Goal: Complete application form

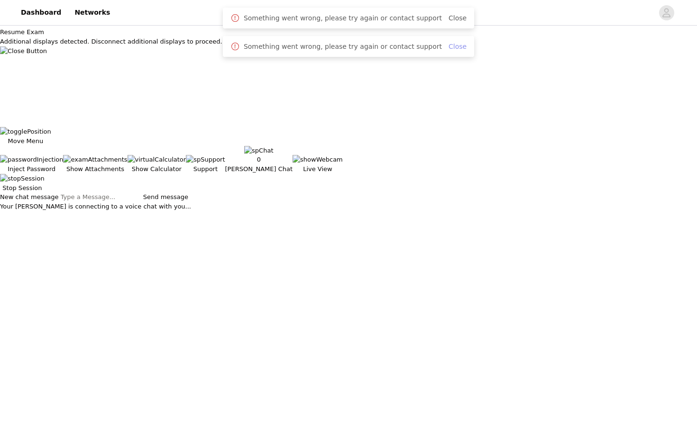
click at [453, 46] on link "Close" at bounding box center [457, 47] width 18 height 8
click at [448, 20] on link "Close" at bounding box center [457, 18] width 18 height 8
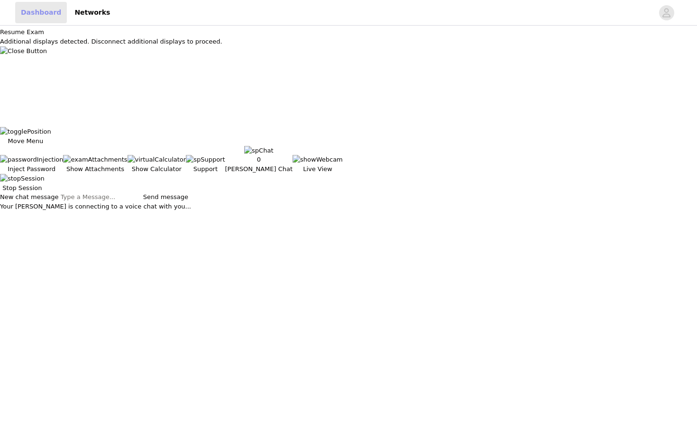
click at [47, 14] on link "Dashboard" at bounding box center [41, 12] width 52 height 21
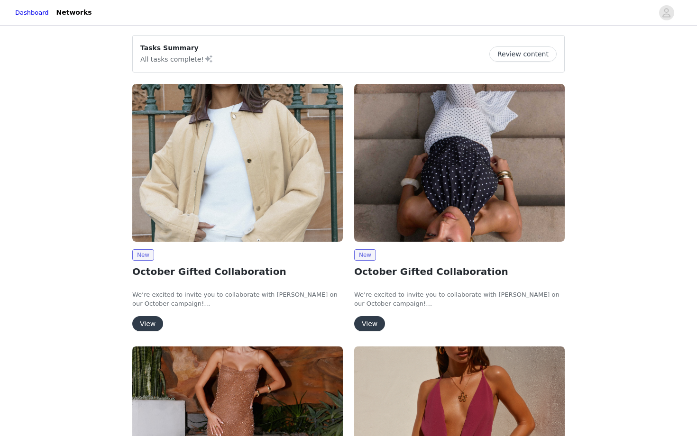
click at [147, 321] on button "View" at bounding box center [147, 323] width 31 height 15
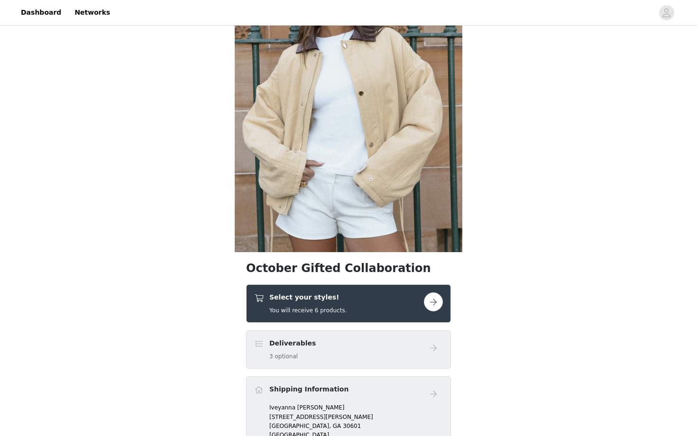
scroll to position [90, 0]
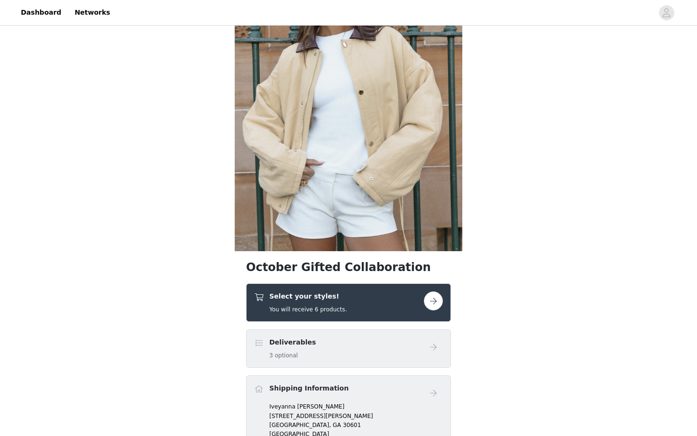
click at [361, 302] on div "Select your styles! You will receive 6 products." at bounding box center [339, 302] width 170 height 22
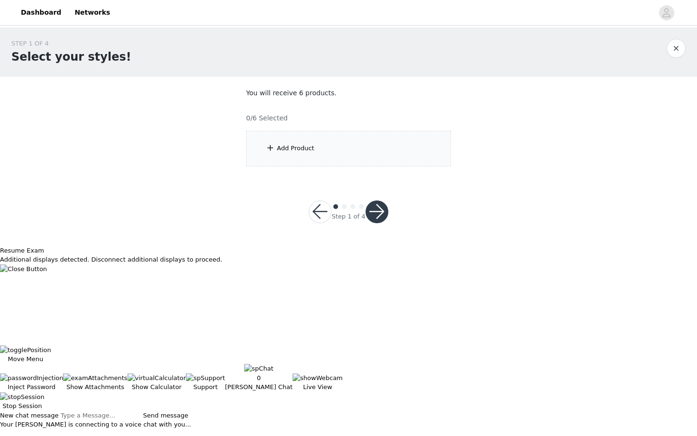
click at [348, 163] on div "Add Product" at bounding box center [348, 149] width 205 height 36
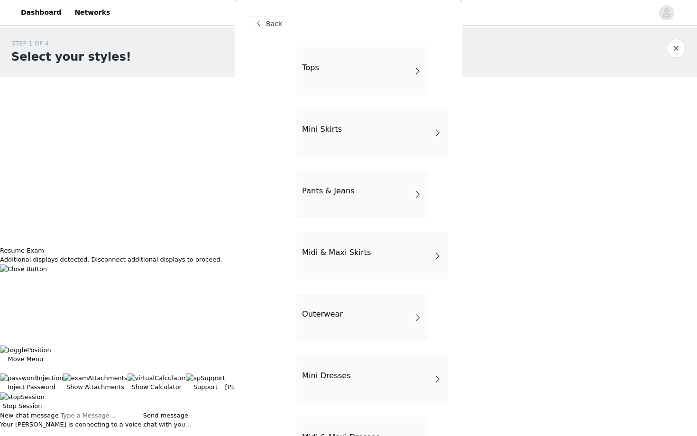
scroll to position [104, 0]
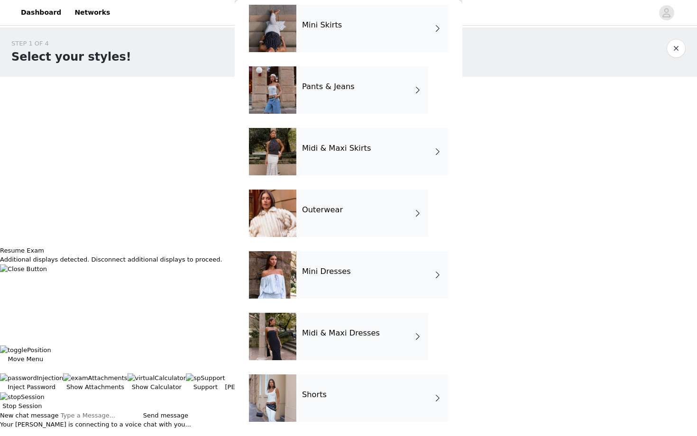
click at [327, 389] on div "Shorts" at bounding box center [372, 397] width 152 height 47
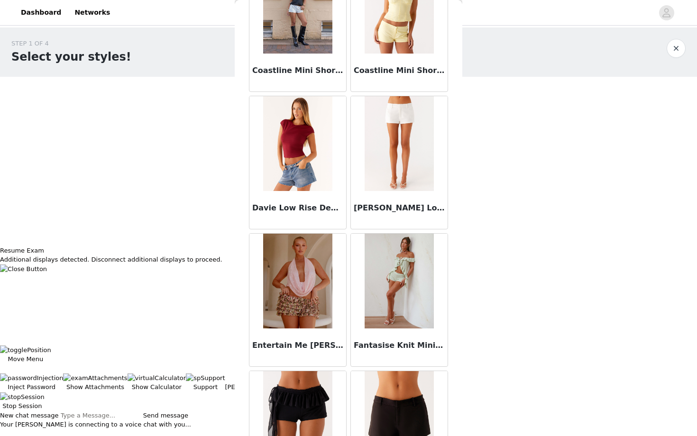
scroll to position [846, 0]
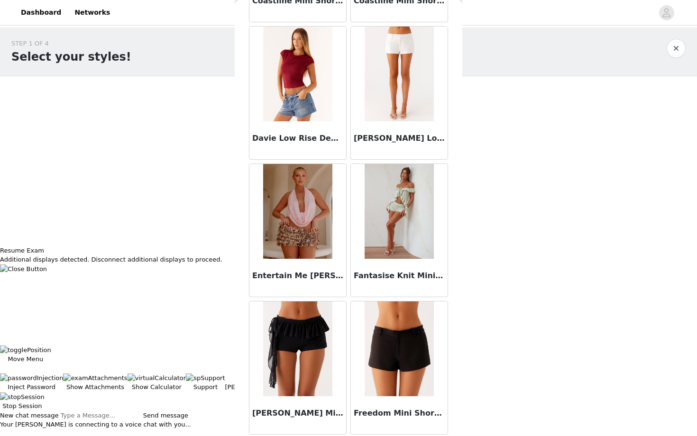
click at [402, 73] on img at bounding box center [398, 74] width 69 height 95
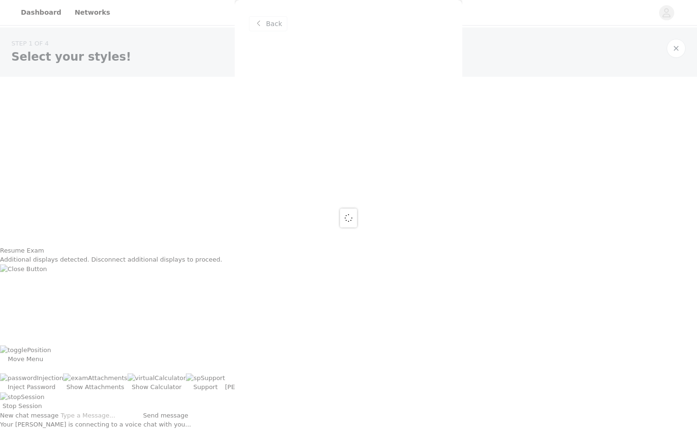
scroll to position [0, 0]
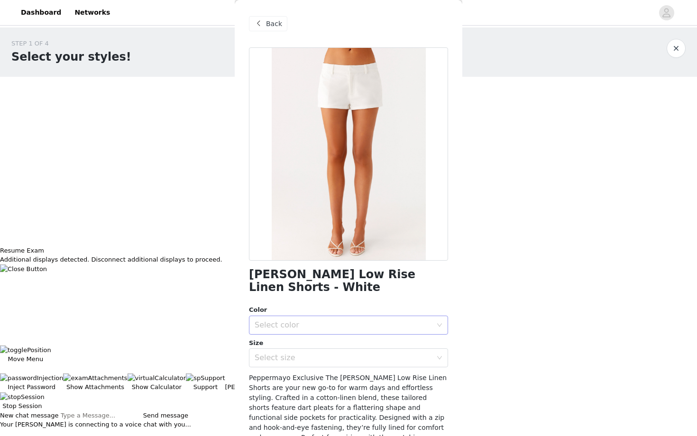
click at [311, 320] on div "Select color" at bounding box center [342, 324] width 177 height 9
click at [307, 330] on li "White" at bounding box center [348, 333] width 199 height 15
click at [307, 353] on div "Select size" at bounding box center [342, 357] width 177 height 9
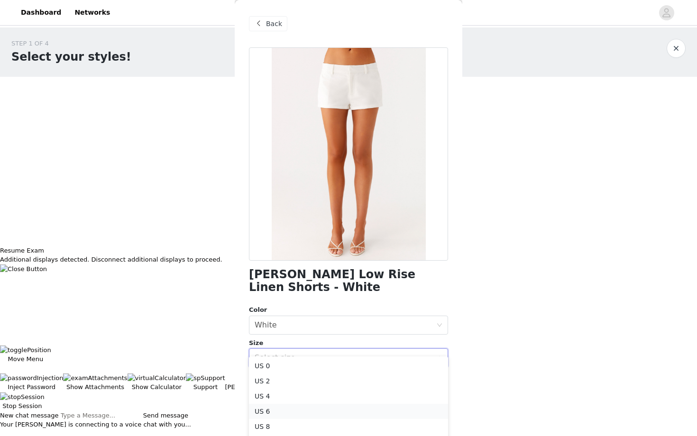
click at [298, 414] on li "US 6" at bounding box center [348, 411] width 199 height 15
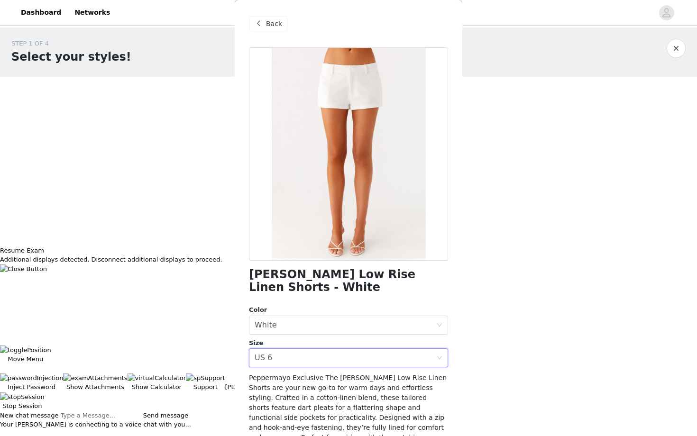
scroll to position [93, 0]
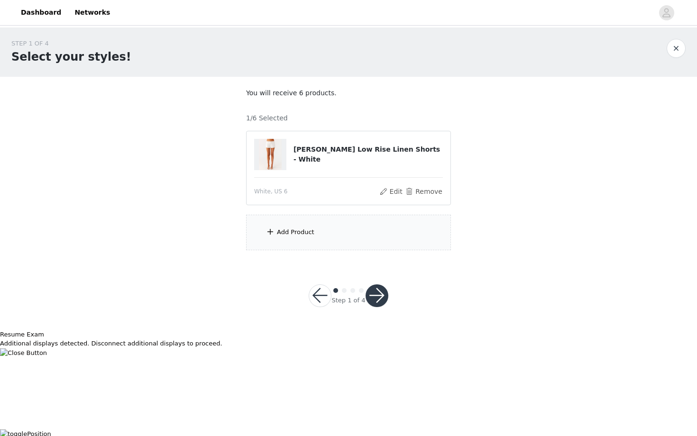
click at [315, 233] on div "Add Product" at bounding box center [348, 233] width 205 height 36
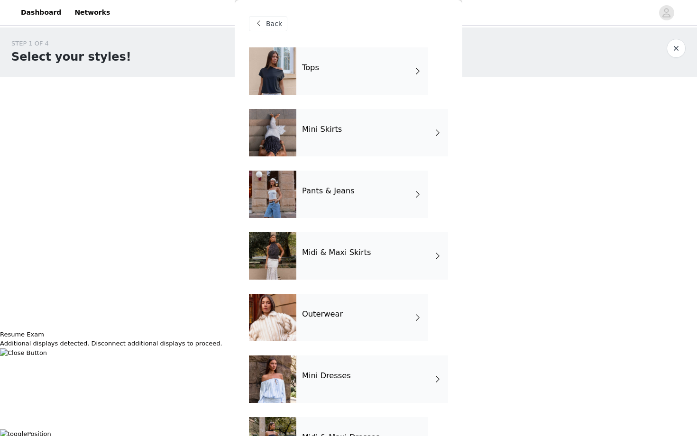
scroll to position [104, 0]
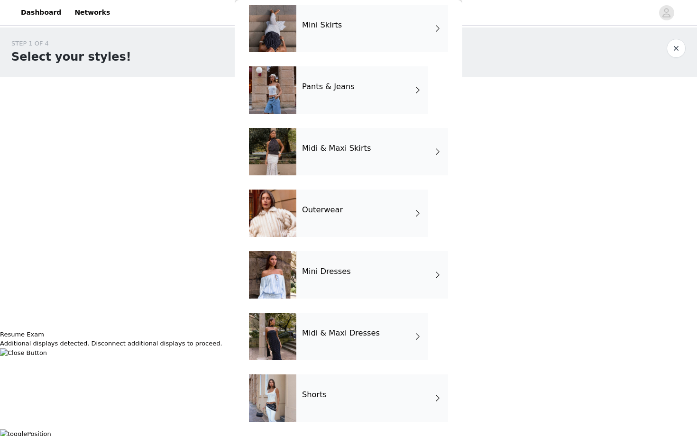
click at [307, 396] on h4 "Shorts" at bounding box center [314, 394] width 25 height 9
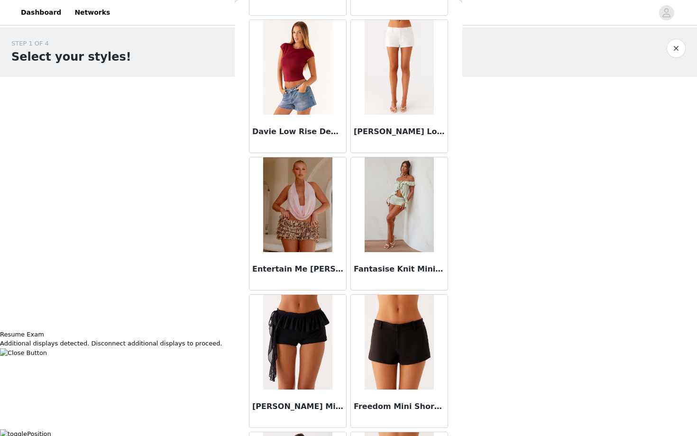
scroll to position [1014, 0]
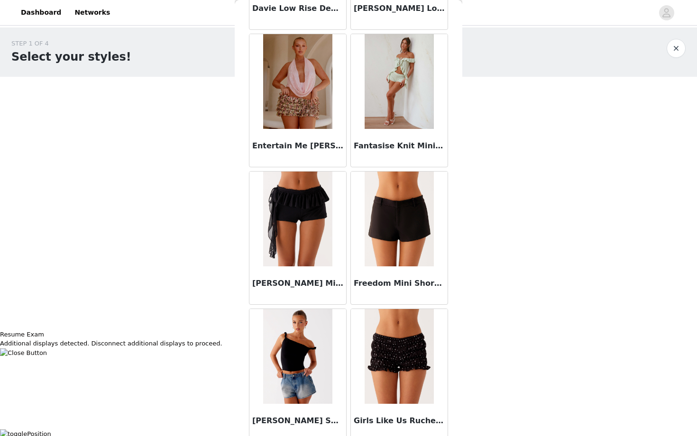
click at [381, 222] on img at bounding box center [398, 219] width 69 height 95
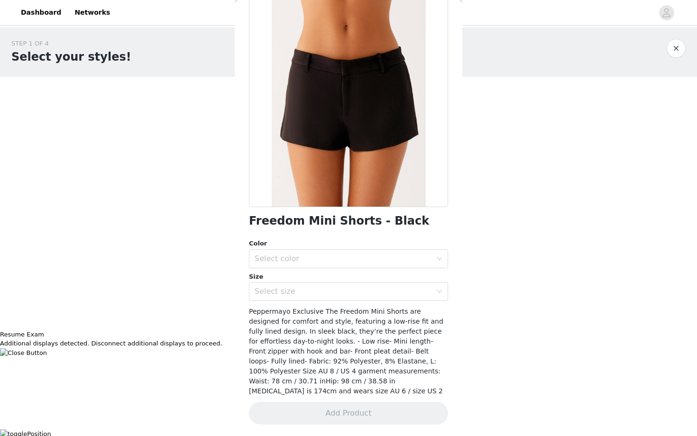
scroll to position [44, 0]
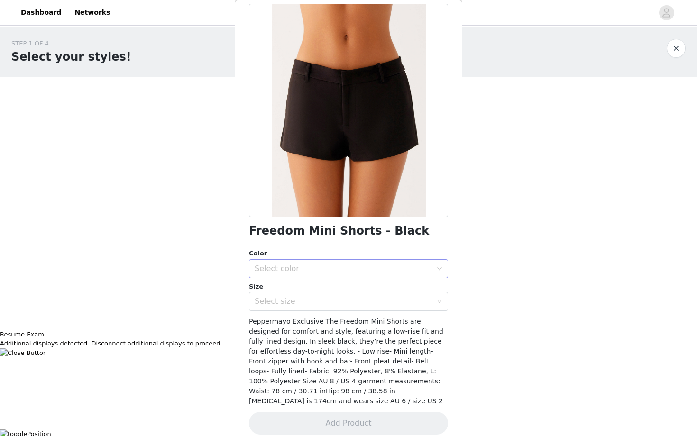
click at [357, 269] on div "Select color" at bounding box center [342, 268] width 177 height 9
click at [354, 287] on li "Black" at bounding box center [348, 289] width 199 height 15
click at [352, 302] on div "Select size" at bounding box center [342, 301] width 177 height 9
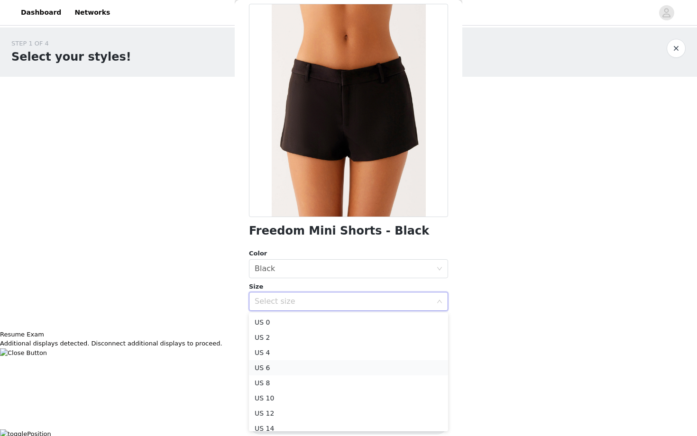
click at [341, 363] on li "US 6" at bounding box center [348, 367] width 199 height 15
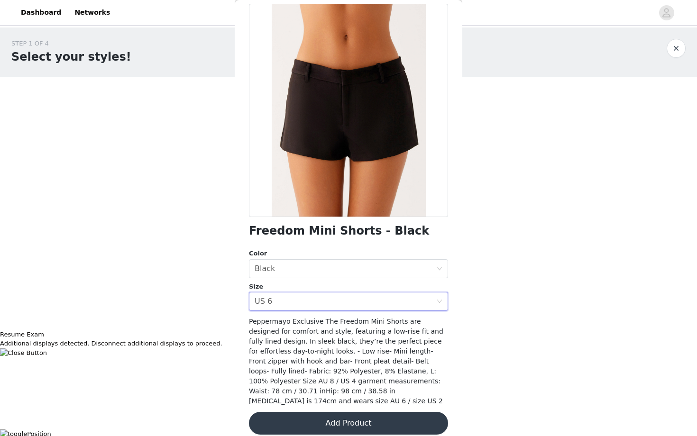
click at [331, 413] on button "Add Product" at bounding box center [348, 423] width 199 height 23
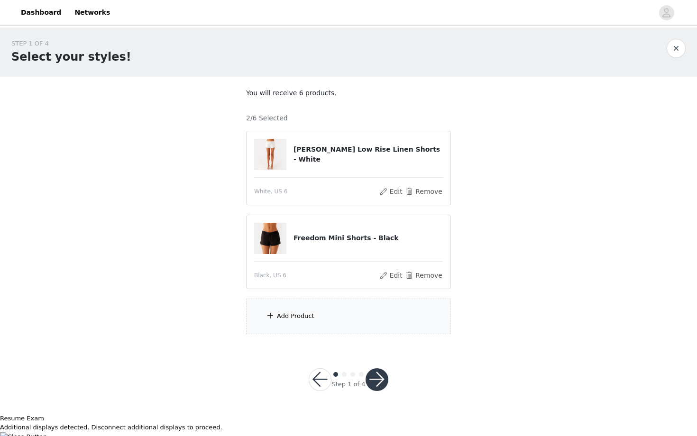
click at [321, 310] on div "Add Product" at bounding box center [348, 317] width 205 height 36
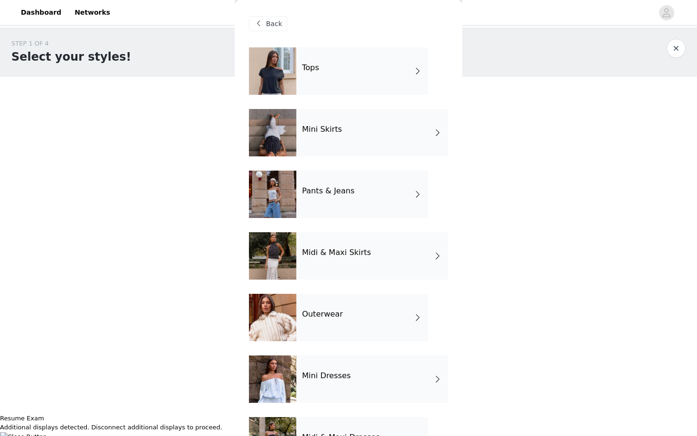
scroll to position [104, 0]
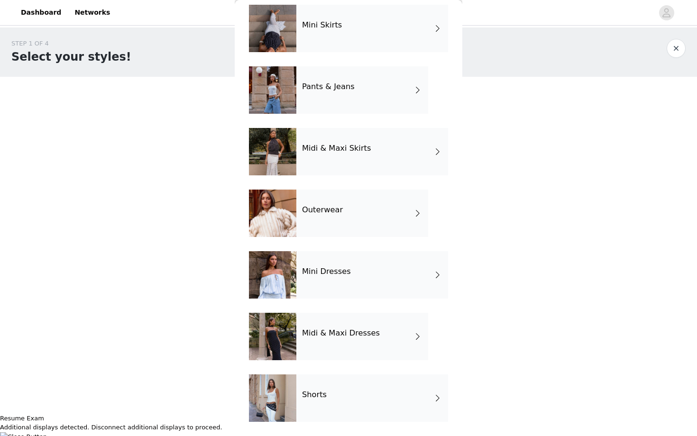
click at [312, 402] on div "Shorts" at bounding box center [372, 397] width 152 height 47
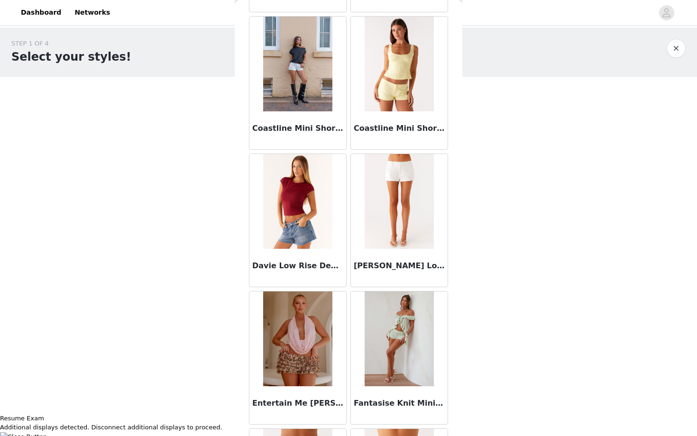
scroll to position [1014, 0]
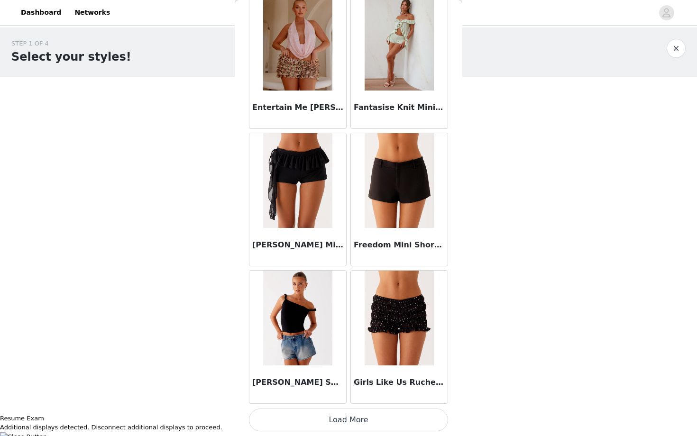
click at [313, 396] on div "Frida Denim Shorts - Vintage Wash Blue" at bounding box center [297, 384] width 97 height 38
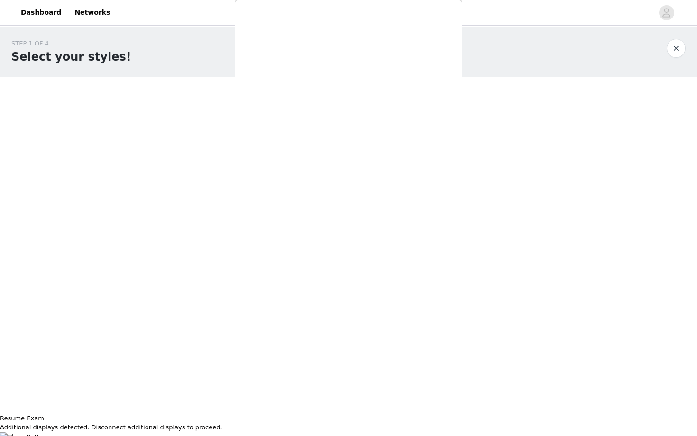
scroll to position [0, 0]
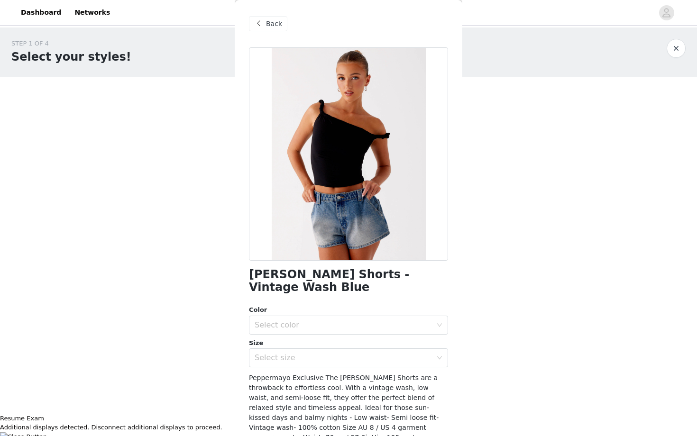
click at [265, 23] on div "Back" at bounding box center [268, 23] width 38 height 15
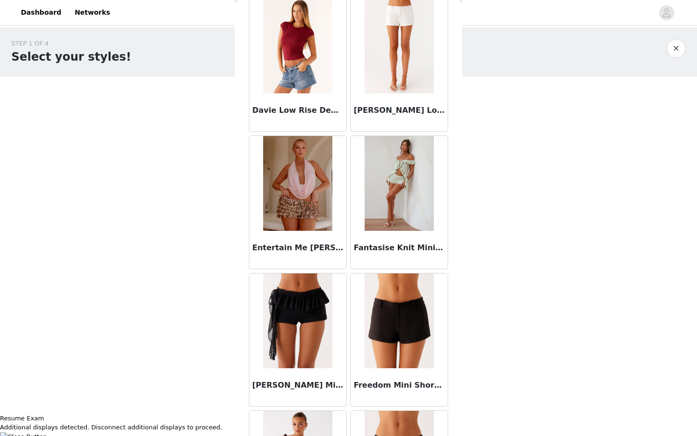
scroll to position [1014, 0]
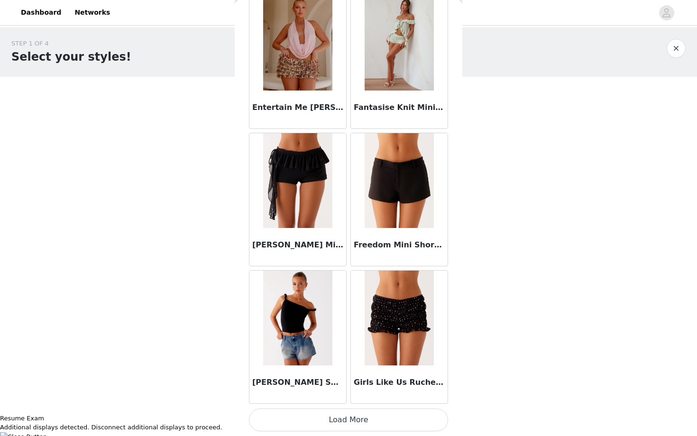
click at [345, 416] on button "Load More" at bounding box center [348, 419] width 199 height 23
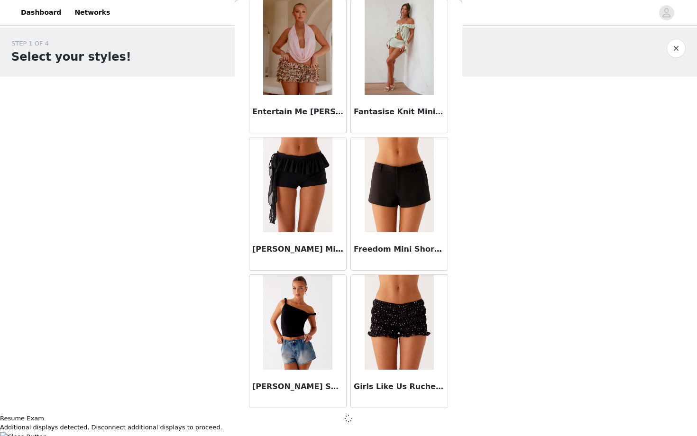
scroll to position [1010, 0]
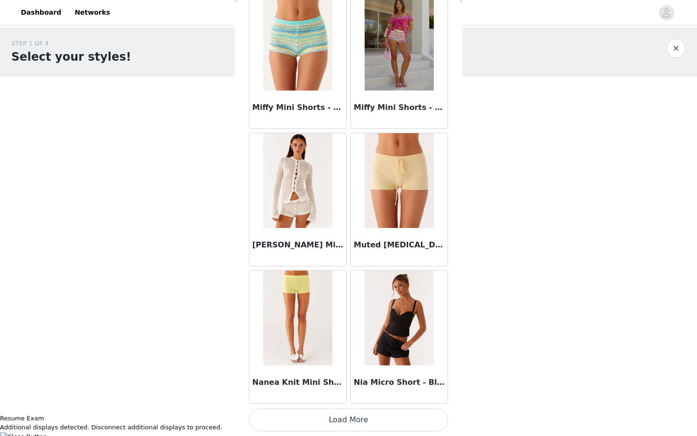
click at [345, 416] on button "Load More" at bounding box center [348, 419] width 199 height 23
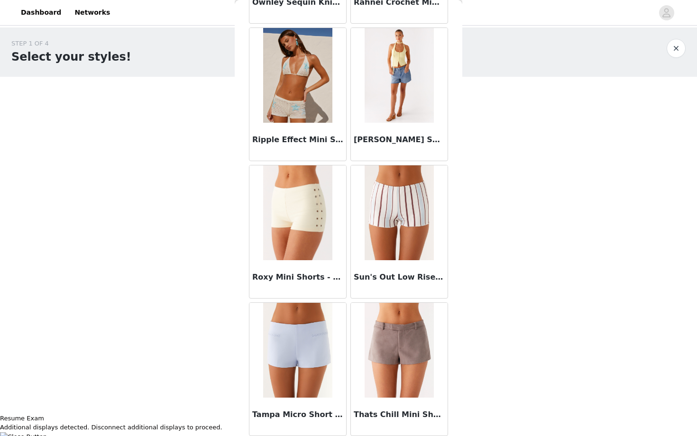
scroll to position [3320, 0]
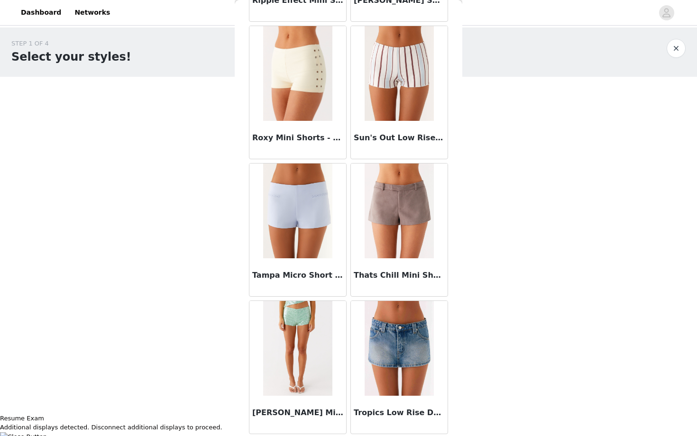
click at [381, 231] on img at bounding box center [398, 210] width 69 height 95
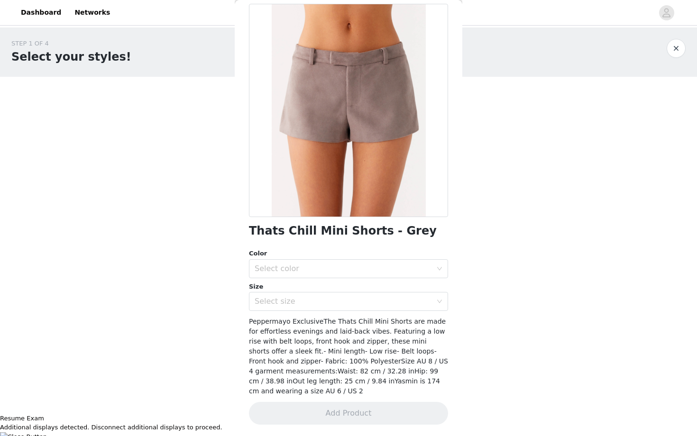
scroll to position [44, 0]
click at [350, 268] on div "Select color" at bounding box center [342, 268] width 177 height 9
click at [342, 285] on li "Brown" at bounding box center [348, 289] width 199 height 15
click at [342, 311] on div "Thats Chill Mini Shorts - Grey Color Select color Brown Size Select size Pepper…" at bounding box center [348, 220] width 199 height 432
click at [335, 302] on div "Select size" at bounding box center [342, 301] width 177 height 9
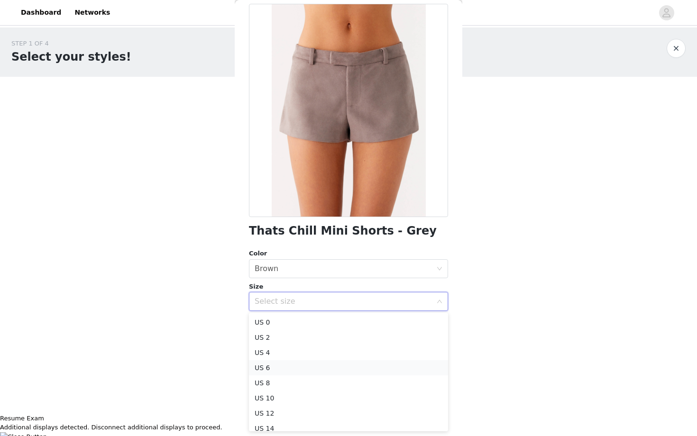
click at [314, 366] on li "US 6" at bounding box center [348, 367] width 199 height 15
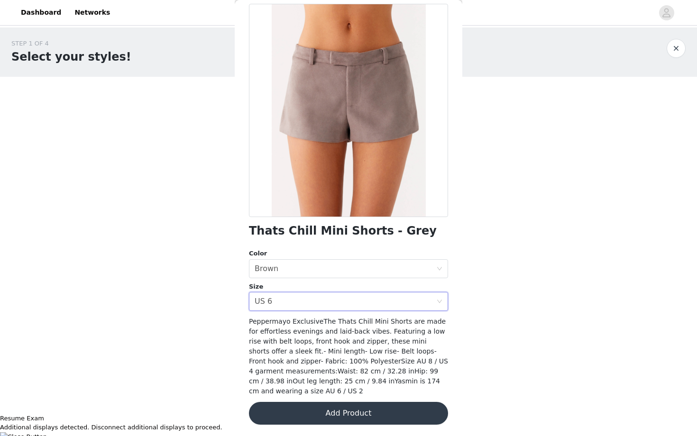
click at [312, 404] on button "Add Product" at bounding box center [348, 413] width 199 height 23
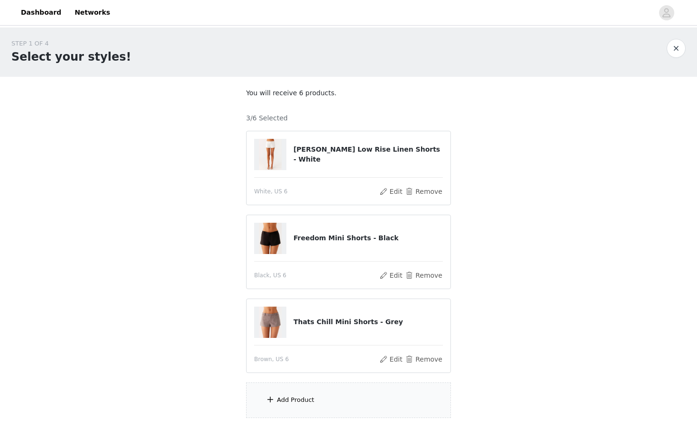
click at [312, 404] on div "Add Product" at bounding box center [295, 399] width 37 height 9
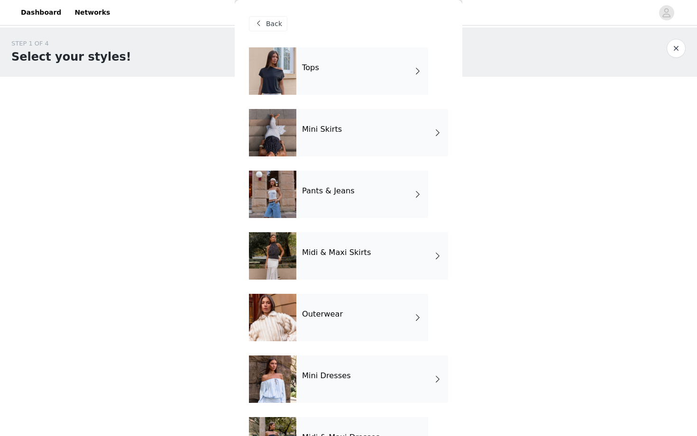
scroll to position [51, 0]
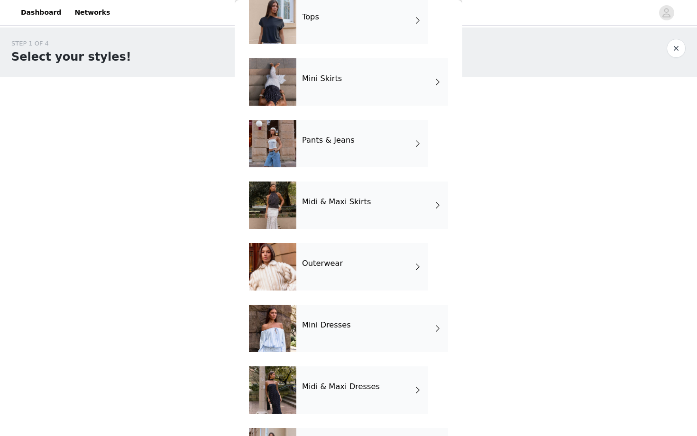
click at [317, 255] on div "Outerwear" at bounding box center [362, 266] width 132 height 47
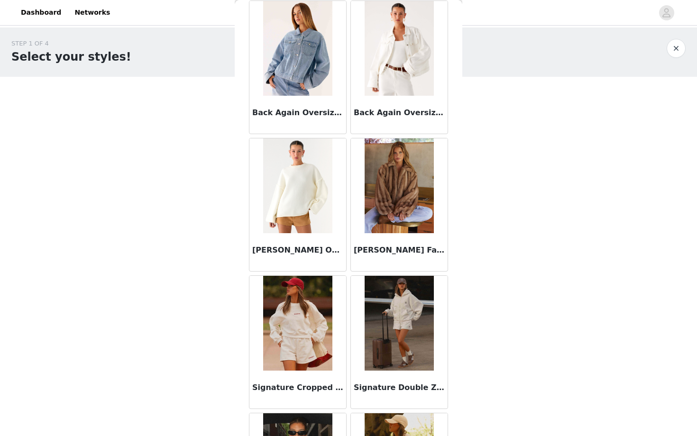
scroll to position [571, 0]
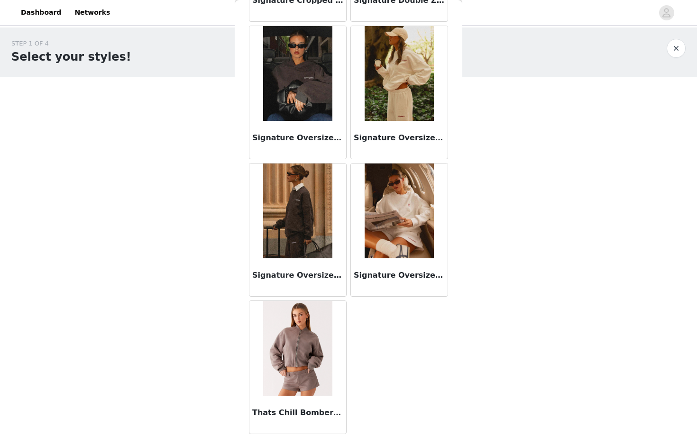
click at [292, 354] on img at bounding box center [297, 348] width 69 height 95
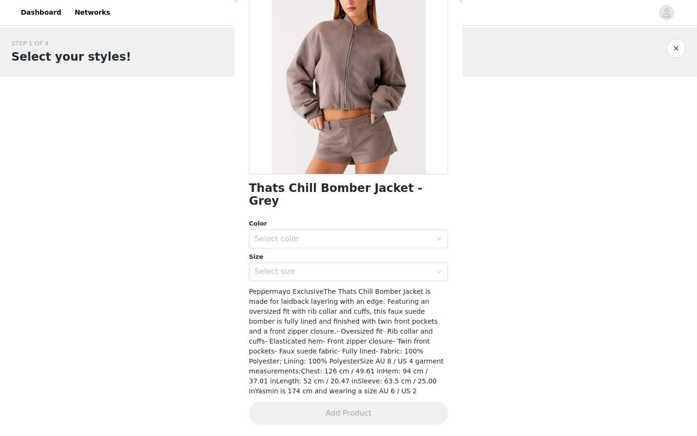
scroll to position [0, 0]
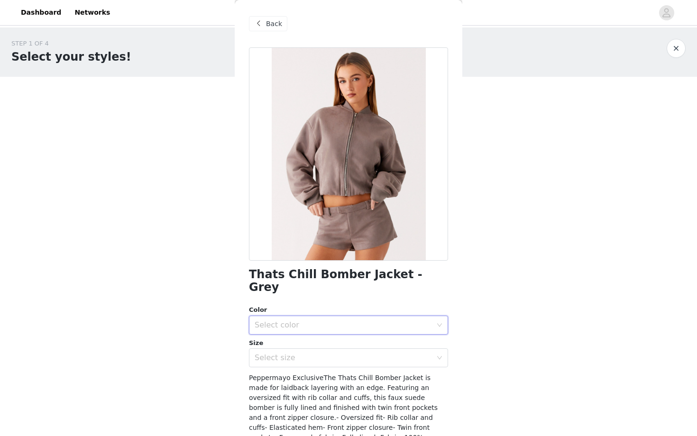
click at [279, 316] on div "Select color" at bounding box center [344, 325] width 181 height 18
click at [276, 329] on li "Brown" at bounding box center [348, 333] width 199 height 15
click at [278, 353] on div "Select size" at bounding box center [342, 357] width 177 height 9
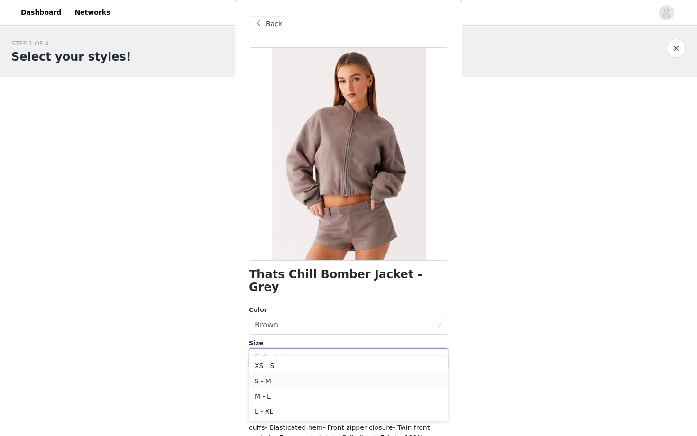
click at [274, 384] on li "S - M" at bounding box center [348, 380] width 199 height 15
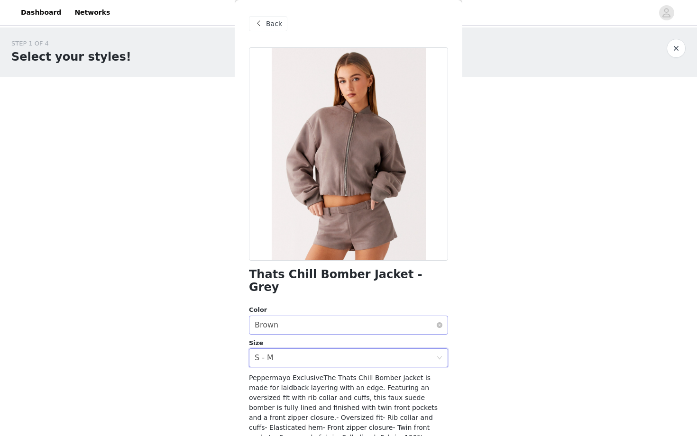
scroll to position [63, 0]
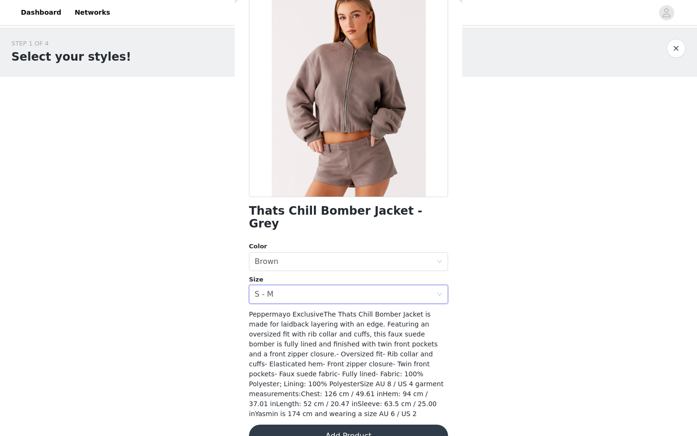
click at [318, 425] on button "Add Product" at bounding box center [348, 436] width 199 height 23
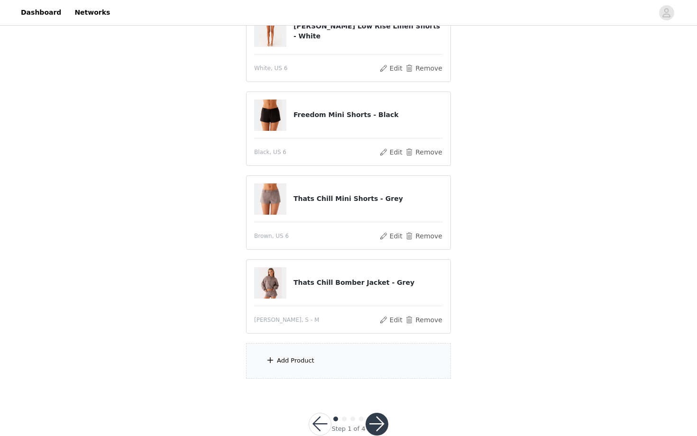
scroll to position [145, 0]
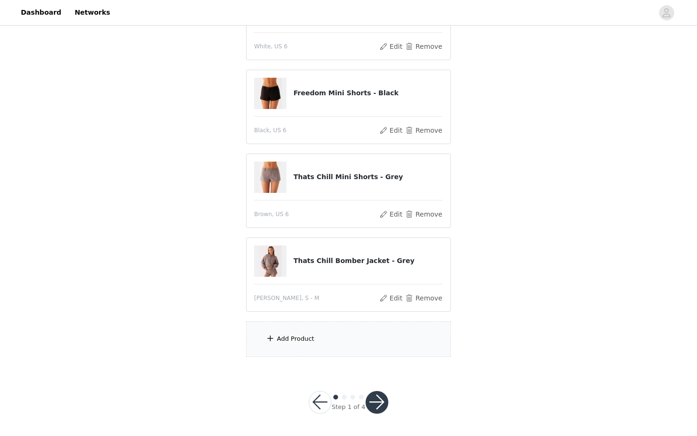
click at [303, 334] on div "Add Product" at bounding box center [348, 339] width 205 height 36
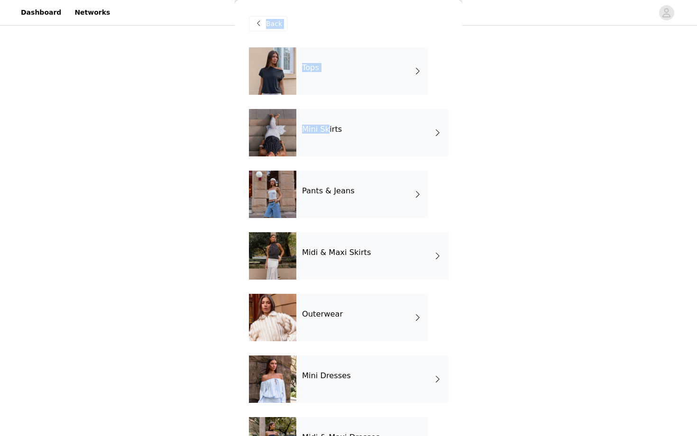
drag, startPoint x: 328, startPoint y: 128, endPoint x: 507, endPoint y: 118, distance: 179.0
click at [507, 118] on div "STEP 1 OF 4 Select your styles! You will receive 6 products. 4/6 Selected Delon…" at bounding box center [348, 125] width 697 height 486
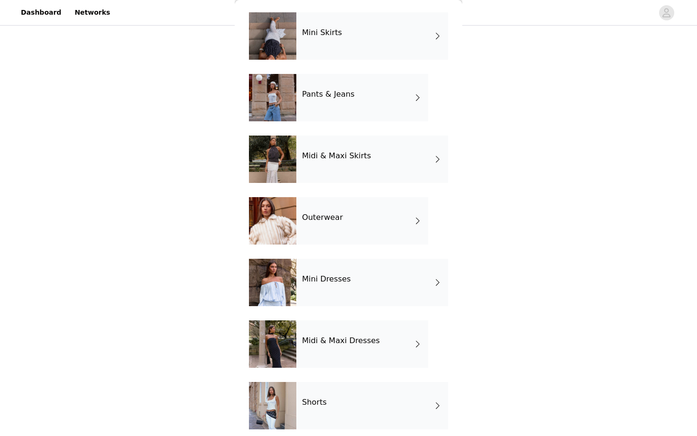
scroll to position [104, 0]
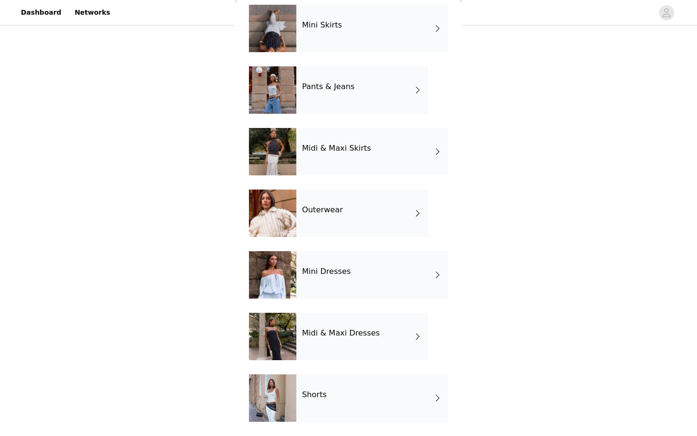
click at [365, 279] on div "Mini Dresses" at bounding box center [372, 274] width 152 height 47
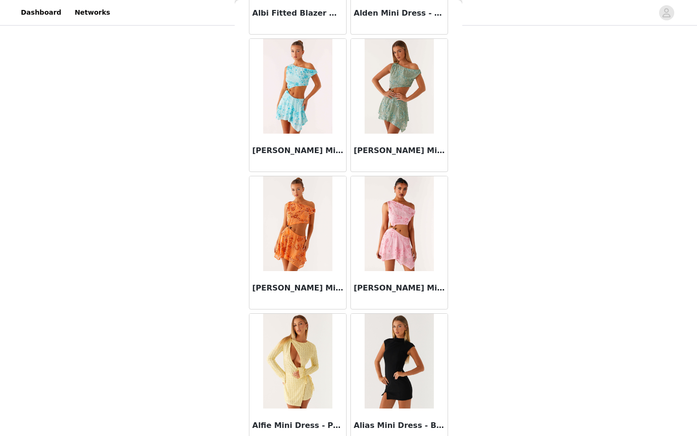
scroll to position [1014, 0]
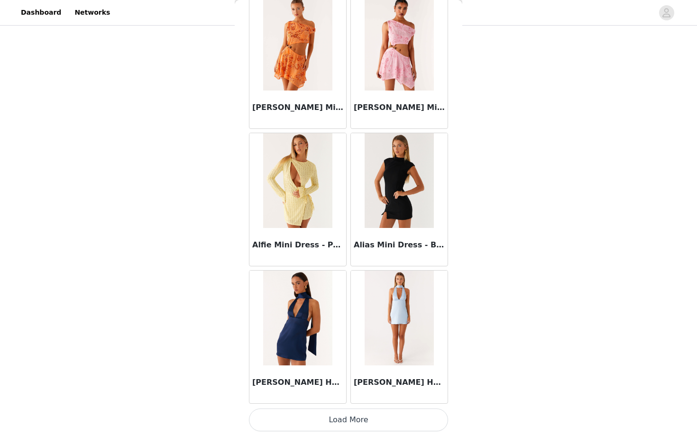
click at [336, 426] on button "Load More" at bounding box center [348, 419] width 199 height 23
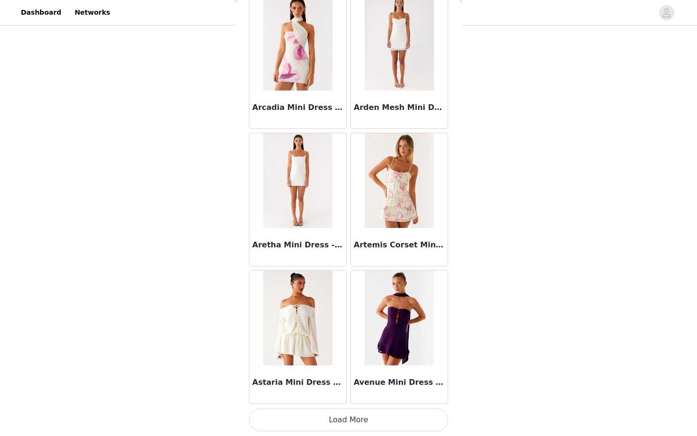
scroll to position [2119, 0]
click at [336, 426] on button "Load More" at bounding box center [348, 419] width 199 height 23
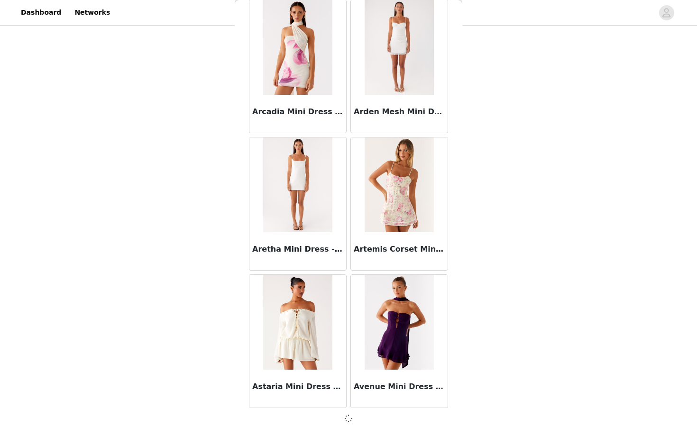
scroll to position [2384, 0]
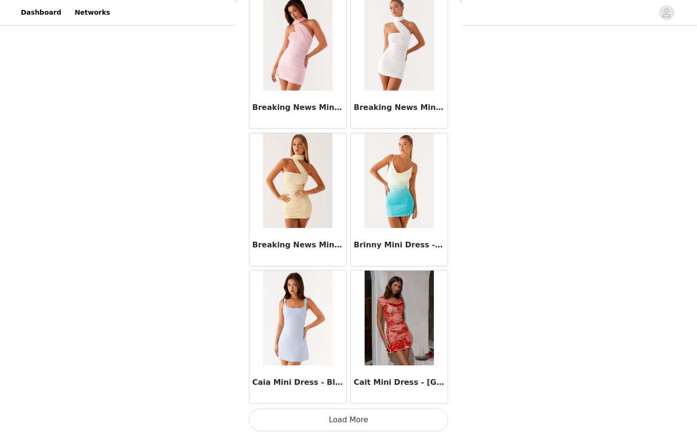
click at [336, 426] on button "Load More" at bounding box center [348, 419] width 199 height 23
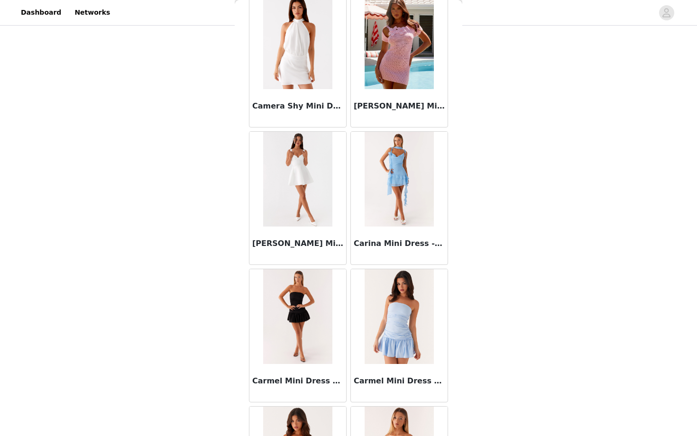
scroll to position [4519, 0]
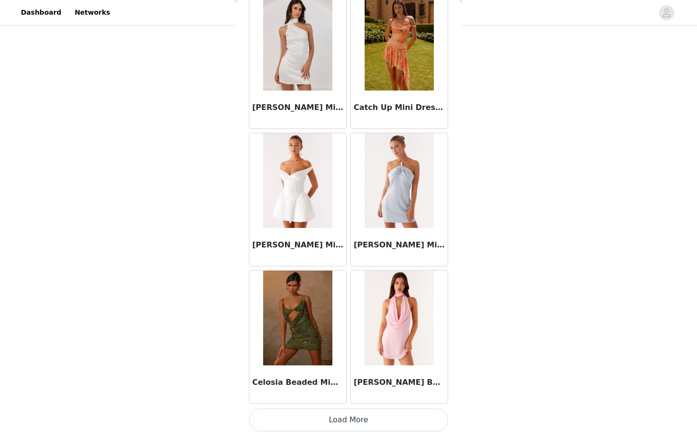
click at [336, 426] on button "Load More" at bounding box center [348, 419] width 199 height 23
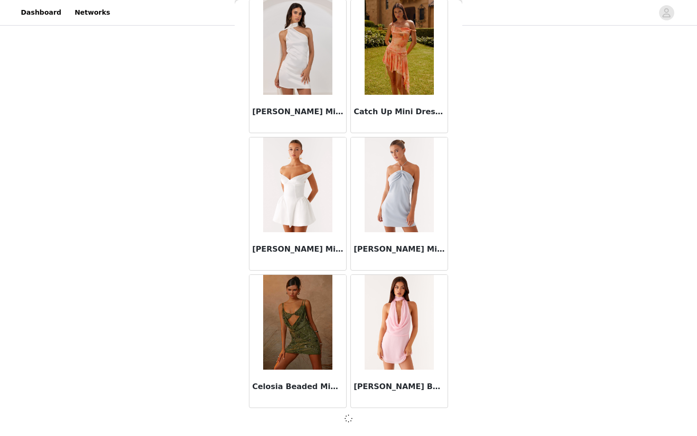
scroll to position [5132, 0]
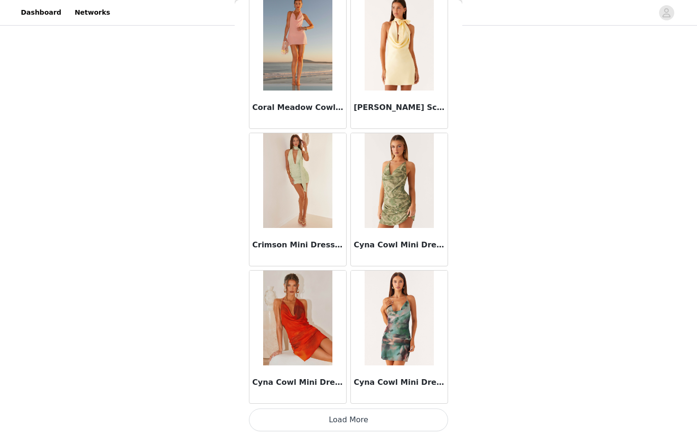
click at [336, 426] on button "Load More" at bounding box center [348, 419] width 199 height 23
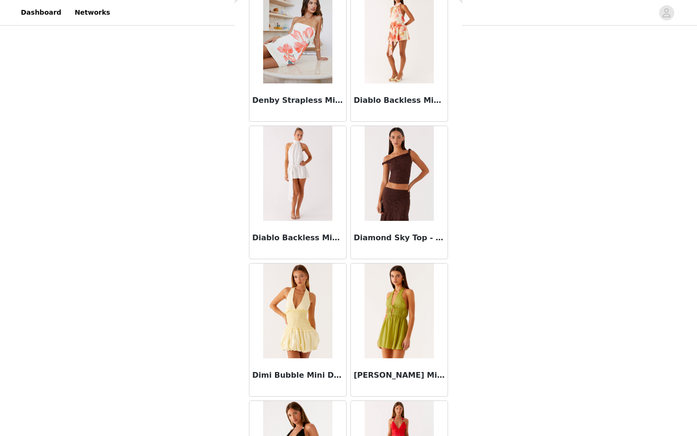
scroll to position [7181, 0]
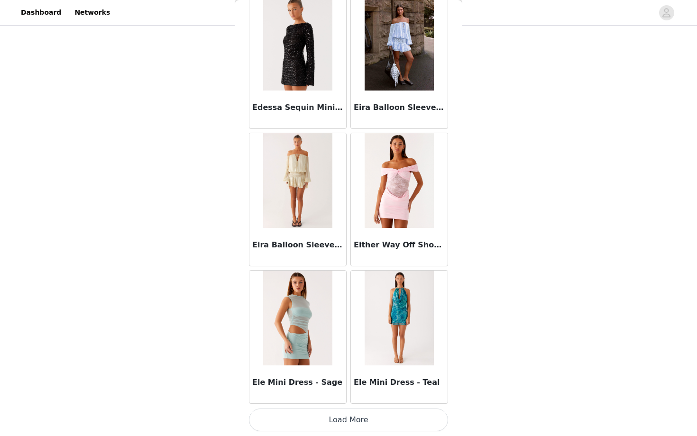
click at [336, 426] on button "Load More" at bounding box center [348, 419] width 199 height 23
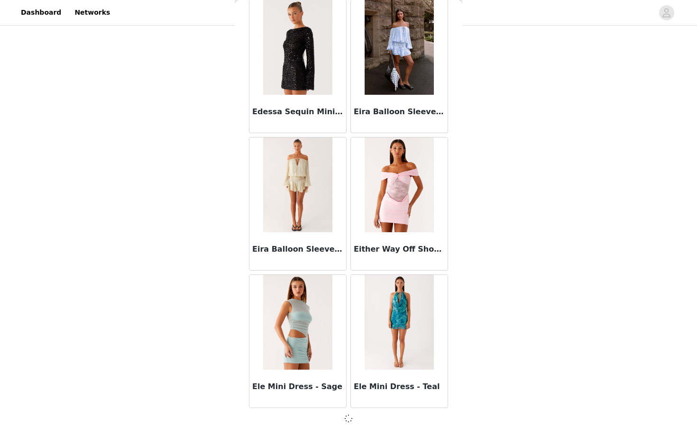
scroll to position [7833, 0]
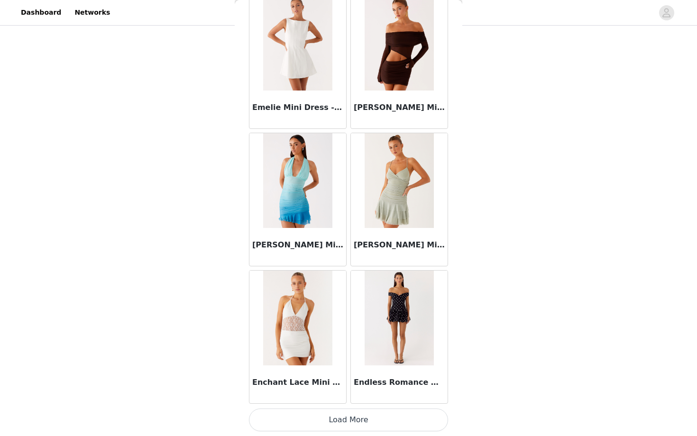
click at [336, 428] on button "Load More" at bounding box center [348, 419] width 199 height 23
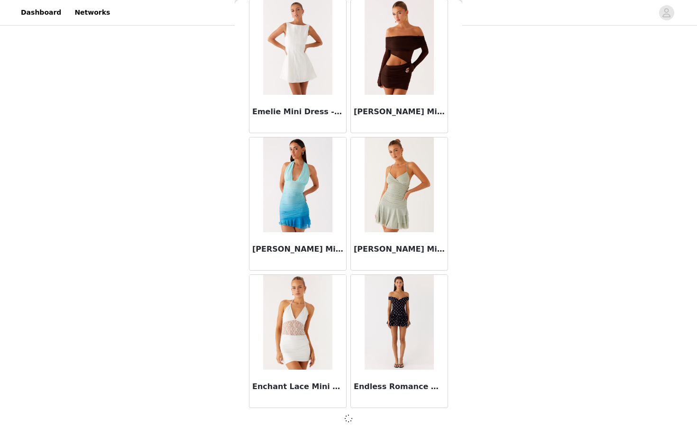
scroll to position [9255, 0]
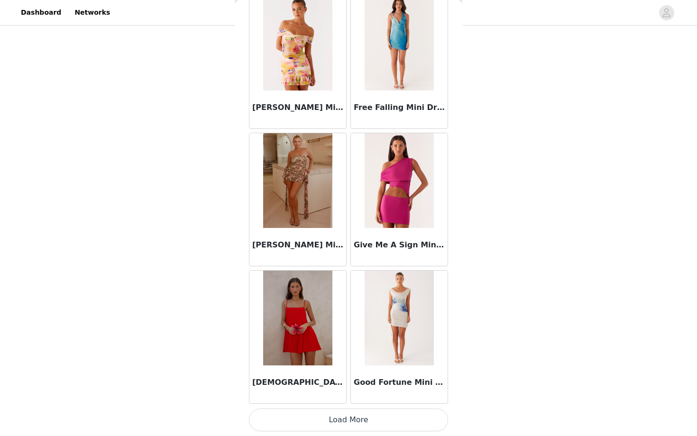
click at [336, 426] on button "Load More" at bounding box center [348, 419] width 199 height 23
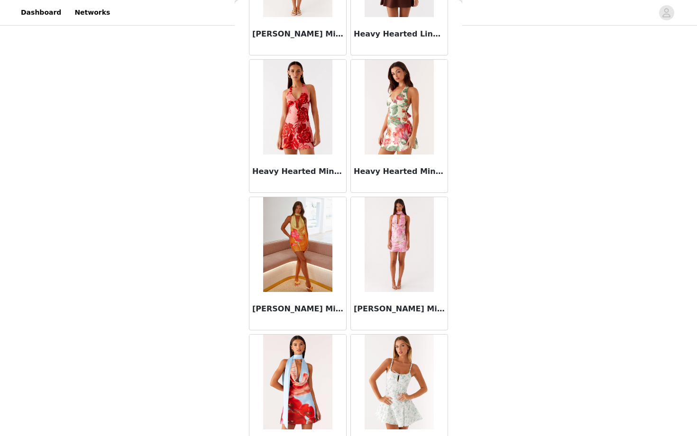
scroll to position [12008, 0]
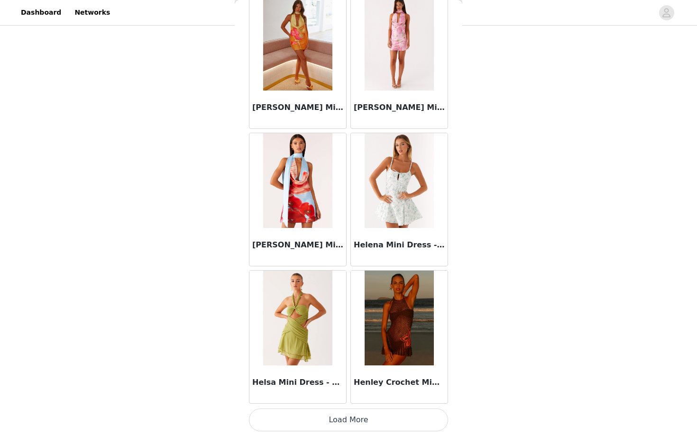
click at [336, 427] on button "Load More" at bounding box center [348, 419] width 199 height 23
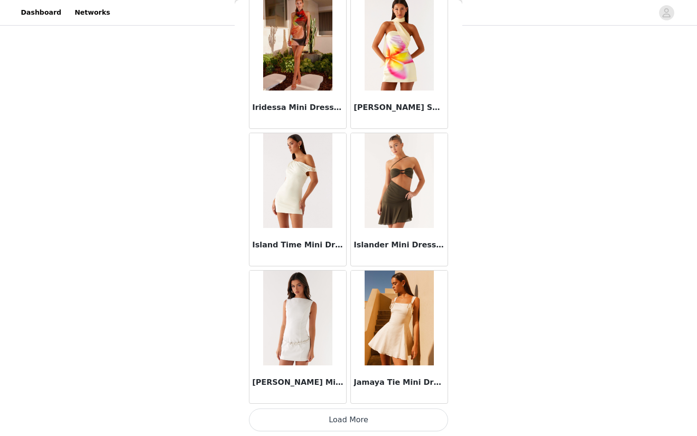
click at [336, 426] on button "Load More" at bounding box center [348, 419] width 199 height 23
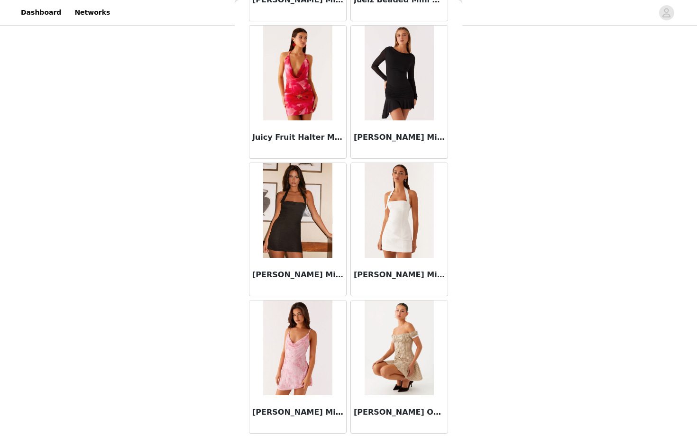
scroll to position [14177, 0]
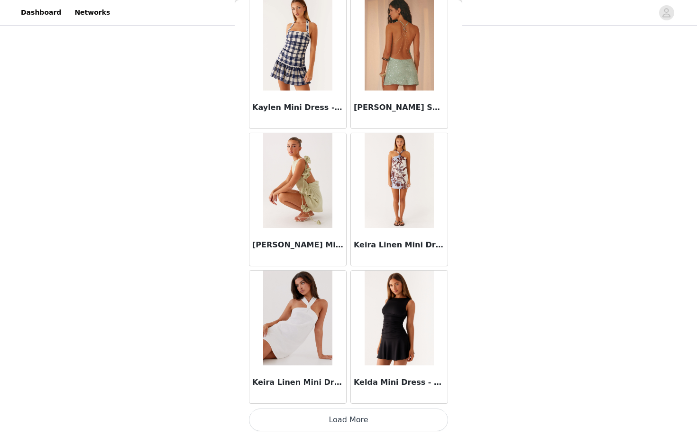
click at [336, 426] on button "Load More" at bounding box center [348, 419] width 199 height 23
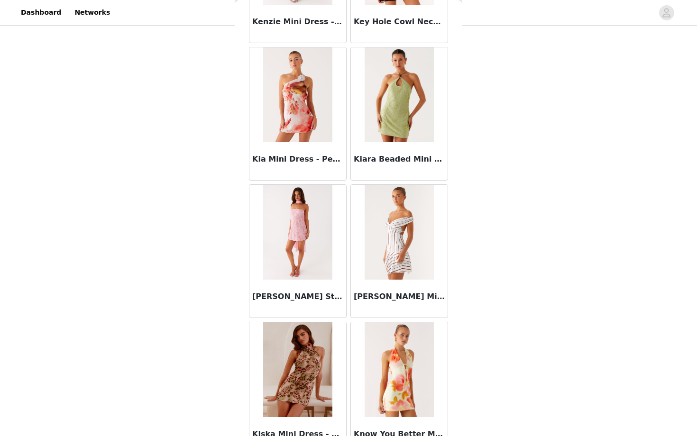
scroll to position [16131, 0]
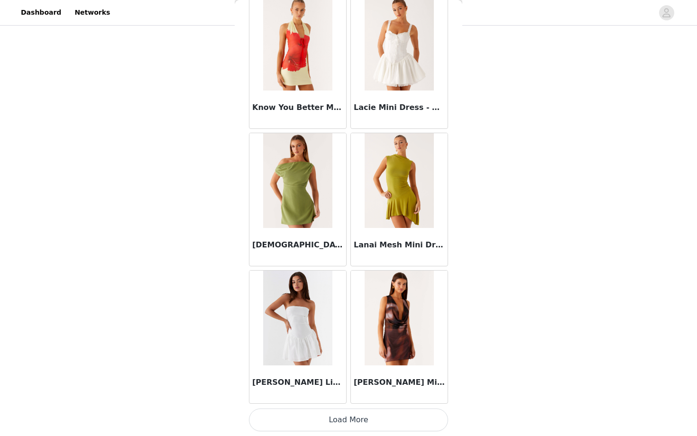
click at [336, 426] on button "Load More" at bounding box center [348, 419] width 199 height 23
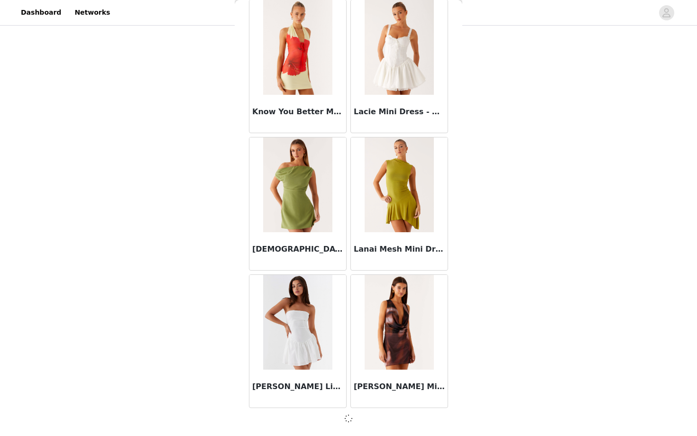
scroll to position [16126, 0]
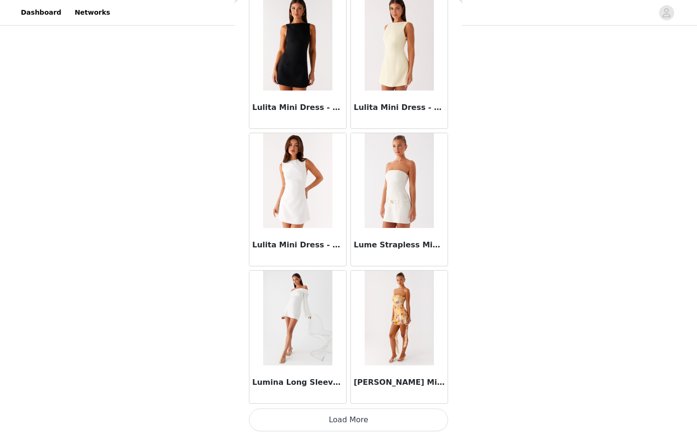
click at [336, 426] on button "Load More" at bounding box center [348, 419] width 199 height 23
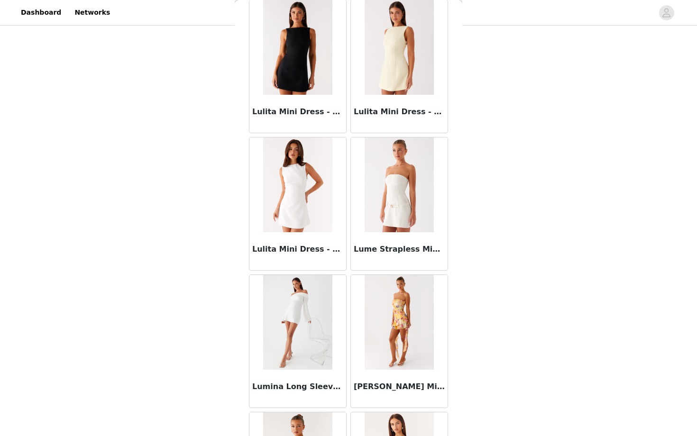
scroll to position [17505, 0]
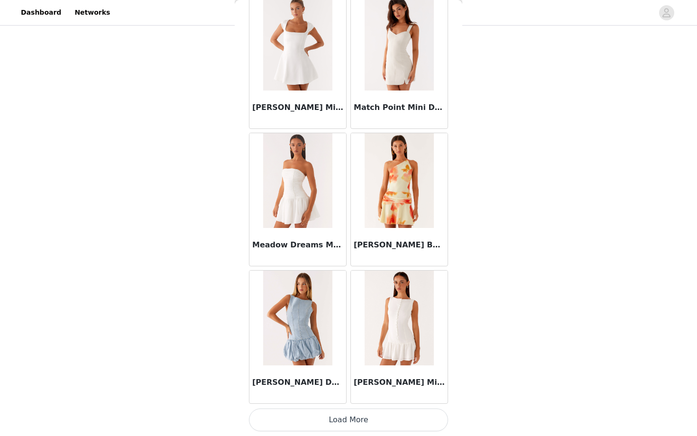
click at [336, 426] on button "Load More" at bounding box center [348, 419] width 199 height 23
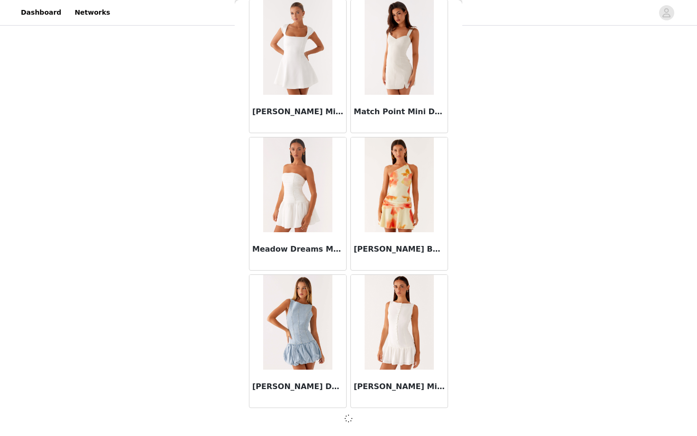
scroll to position [18875, 0]
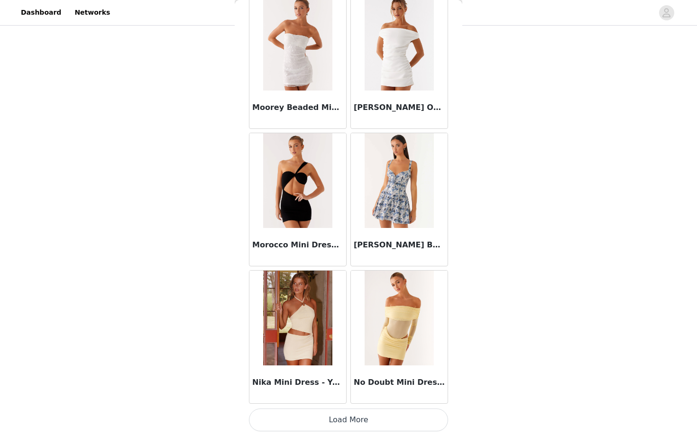
click at [336, 426] on button "Load More" at bounding box center [348, 419] width 199 height 23
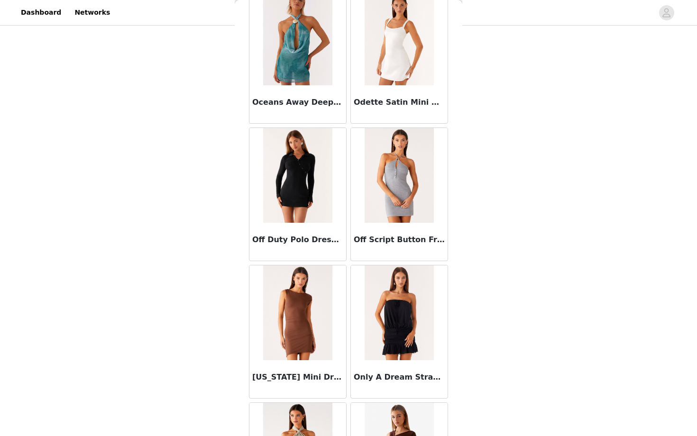
scroll to position [21022, 0]
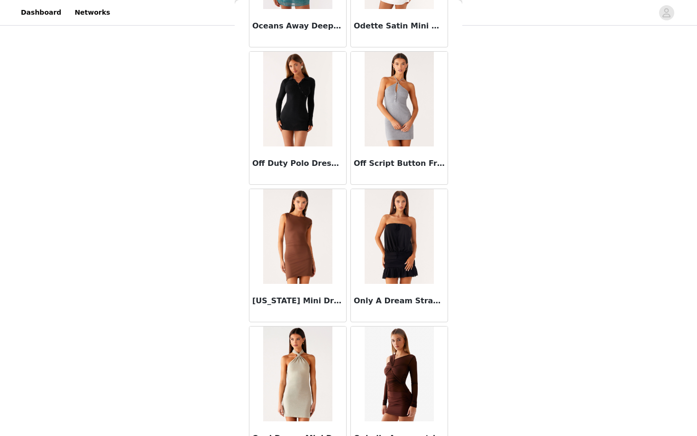
click at [392, 246] on img at bounding box center [398, 236] width 69 height 95
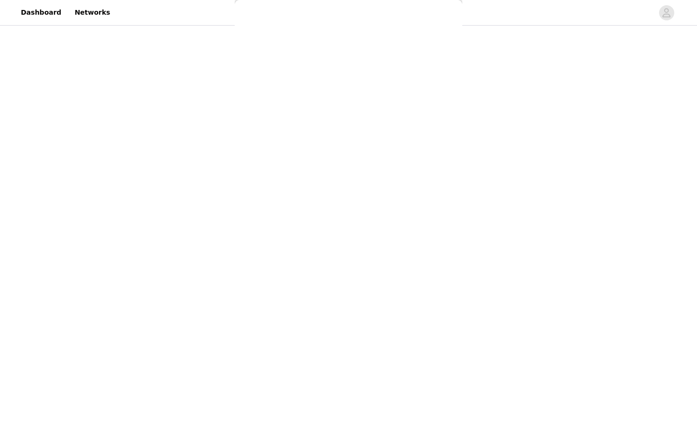
scroll to position [0, 0]
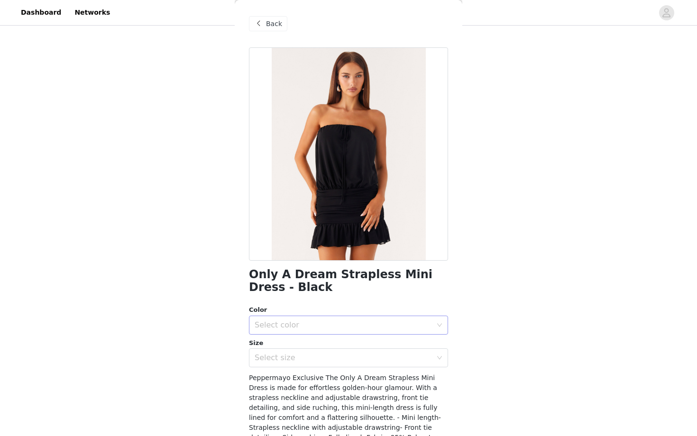
click at [340, 331] on div "Select color" at bounding box center [344, 325] width 181 height 18
click at [339, 340] on li "Black" at bounding box center [348, 345] width 199 height 15
click at [339, 354] on div "Select size" at bounding box center [342, 357] width 177 height 9
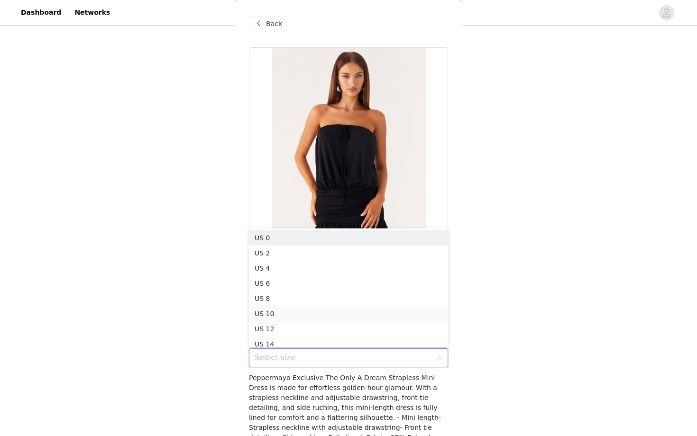
scroll to position [5, 0]
click at [332, 280] on li "US 6" at bounding box center [348, 278] width 199 height 15
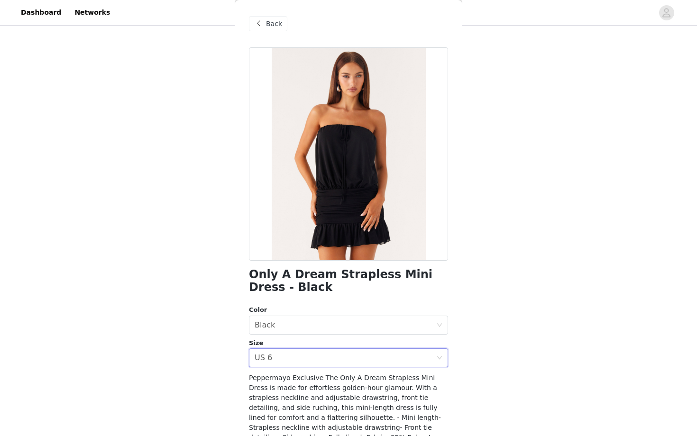
scroll to position [86, 0]
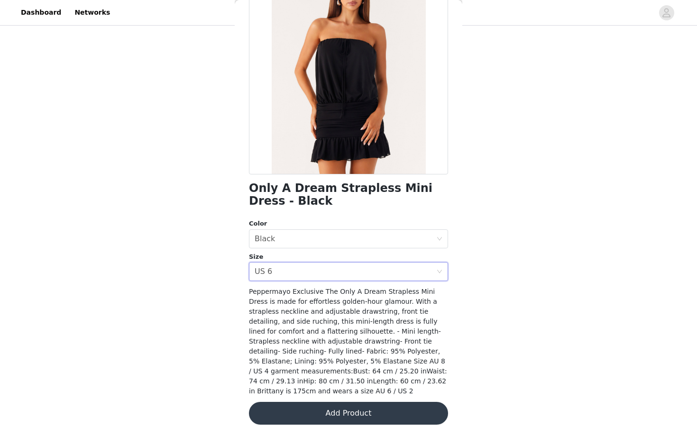
click at [363, 417] on button "Add Product" at bounding box center [348, 413] width 199 height 23
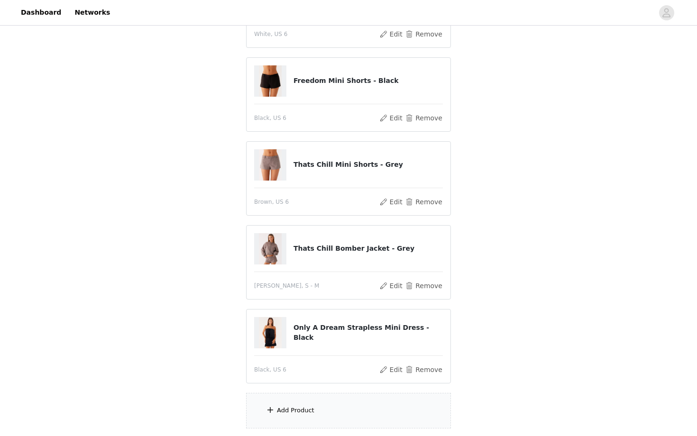
scroll to position [170, 0]
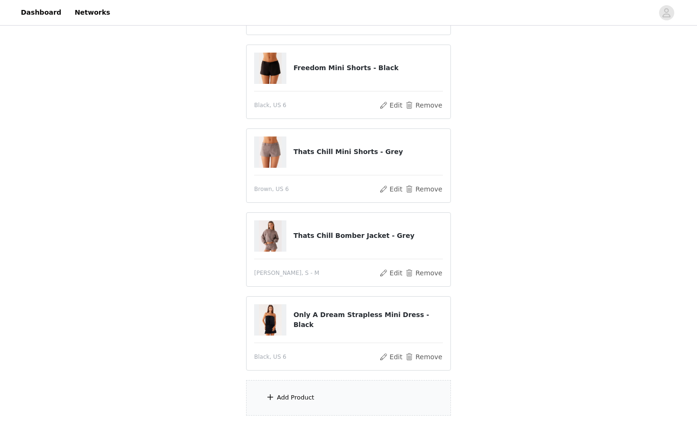
click at [345, 398] on div "Add Product" at bounding box center [348, 398] width 205 height 36
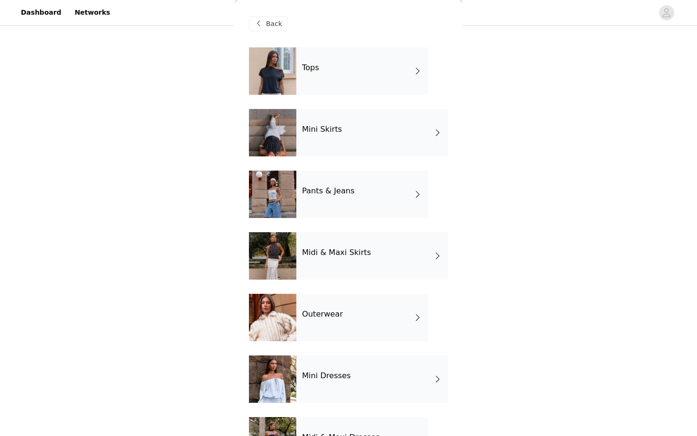
click at [338, 81] on div "Tops" at bounding box center [362, 70] width 132 height 47
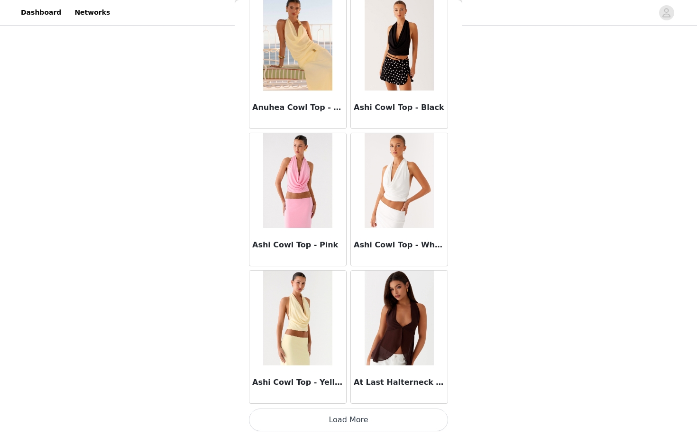
scroll to position [229, 0]
click at [319, 417] on button "Load More" at bounding box center [348, 419] width 199 height 23
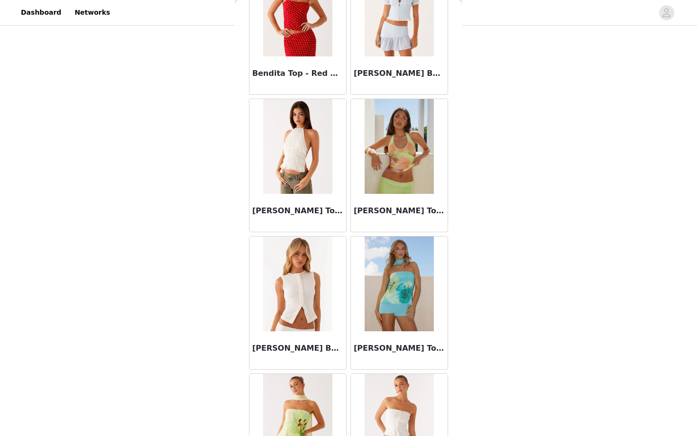
scroll to position [2388, 0]
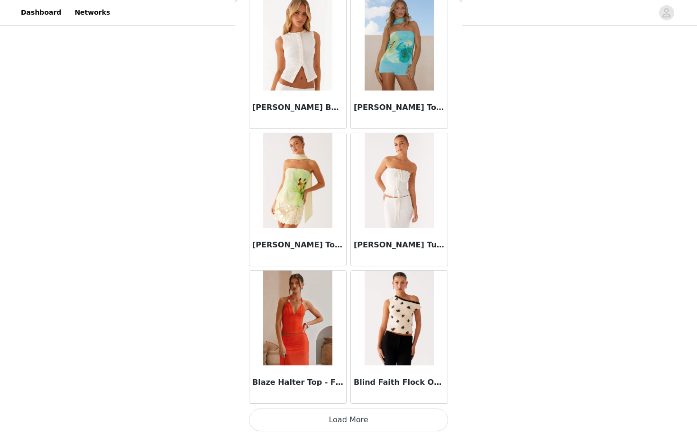
click at [335, 420] on button "Load More" at bounding box center [348, 419] width 199 height 23
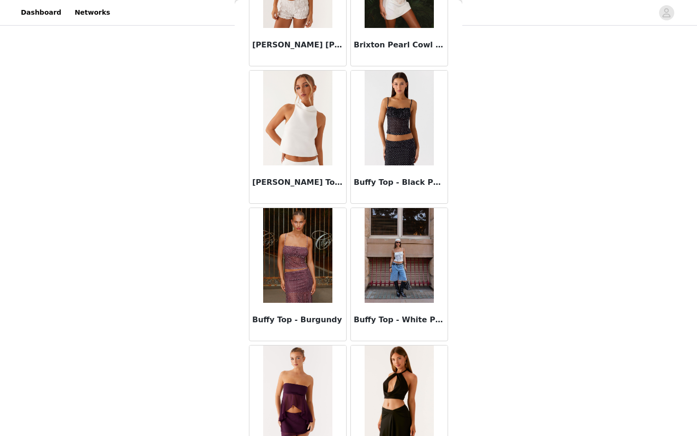
scroll to position [3763, 0]
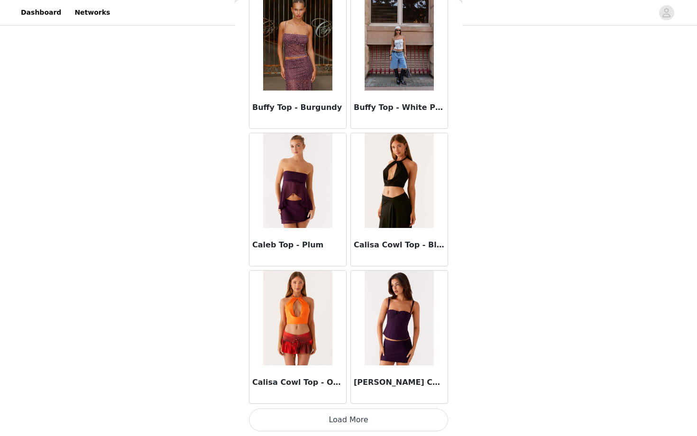
click at [346, 424] on button "Load More" at bounding box center [348, 419] width 199 height 23
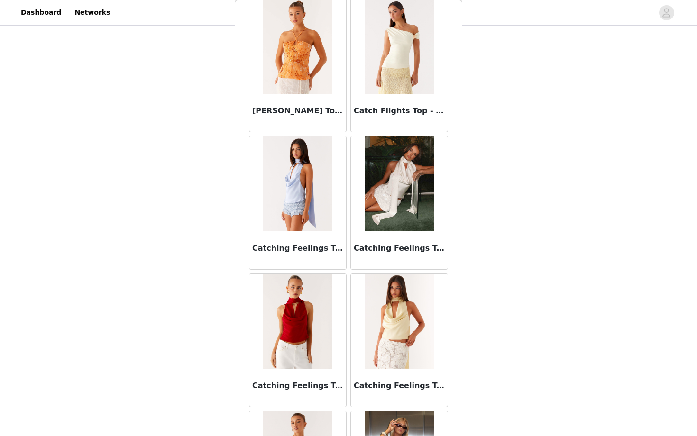
scroll to position [5137, 0]
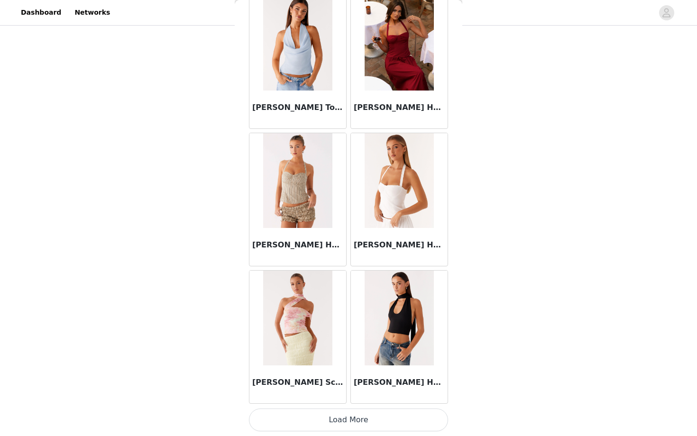
click at [350, 425] on button "Load More" at bounding box center [348, 419] width 199 height 23
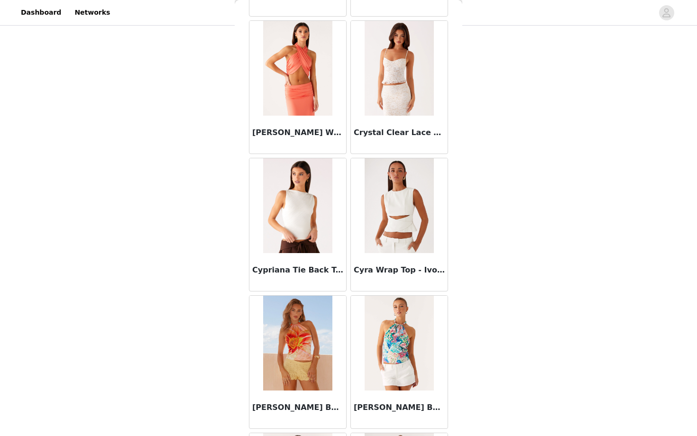
scroll to position [6511, 0]
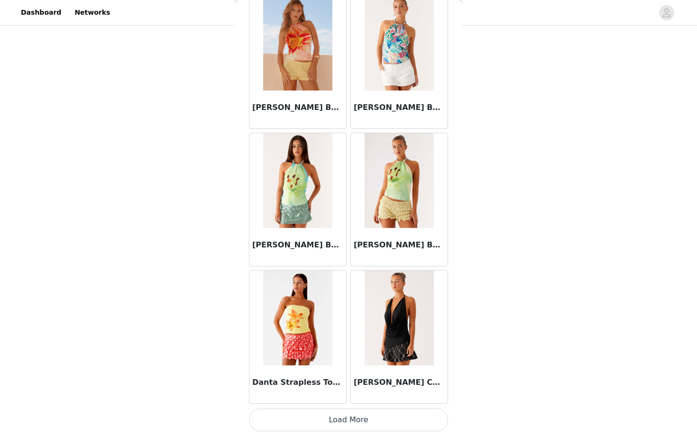
click at [341, 419] on button "Load More" at bounding box center [348, 419] width 199 height 23
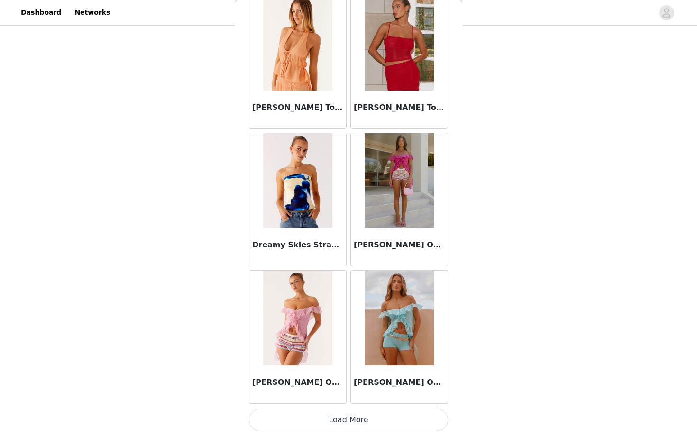
click at [341, 419] on button "Load More" at bounding box center [348, 419] width 199 height 23
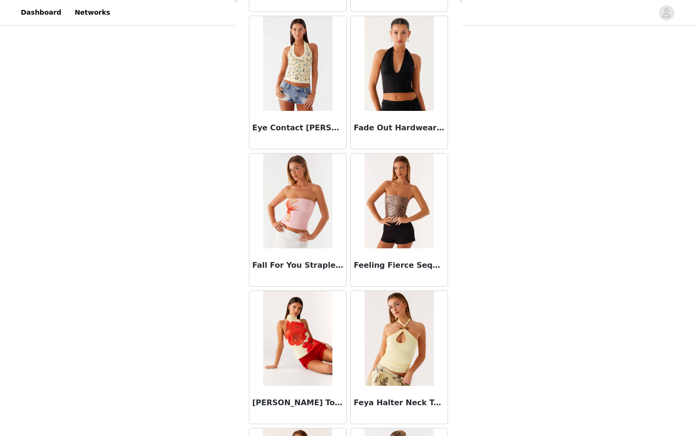
scroll to position [9259, 0]
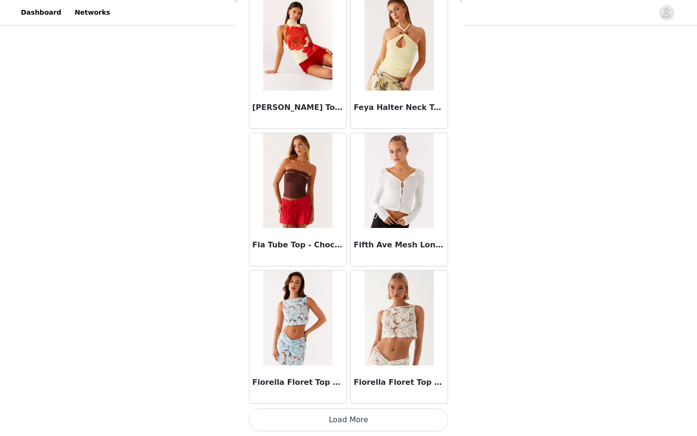
click at [341, 428] on button "Load More" at bounding box center [348, 419] width 199 height 23
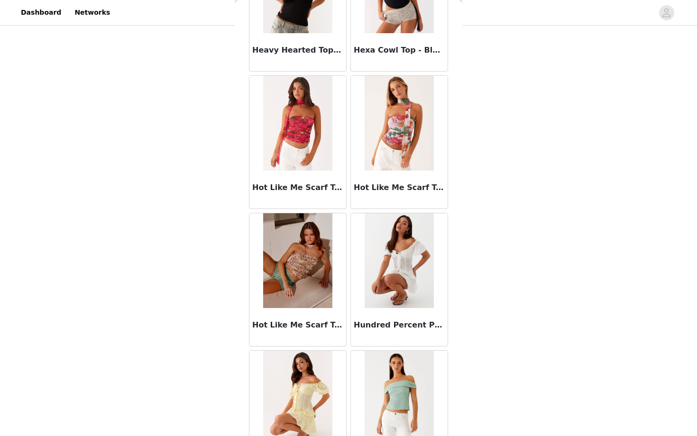
scroll to position [10634, 0]
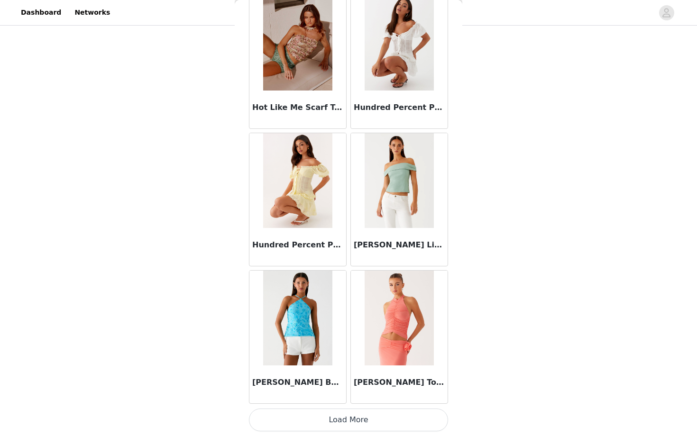
click at [352, 417] on button "Load More" at bounding box center [348, 419] width 199 height 23
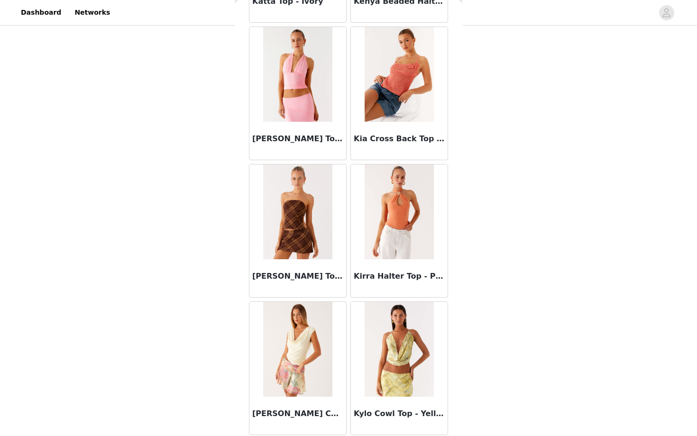
scroll to position [12008, 0]
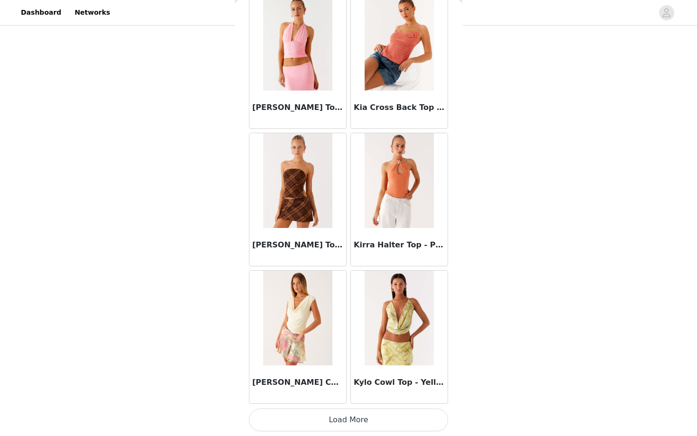
click at [347, 417] on button "Load More" at bounding box center [348, 419] width 199 height 23
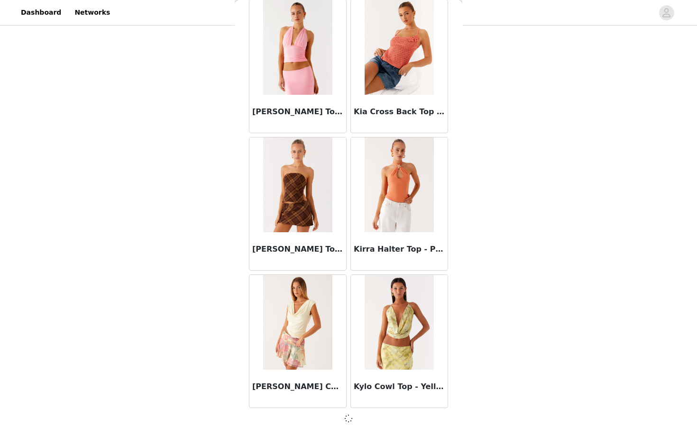
scroll to position [12004, 0]
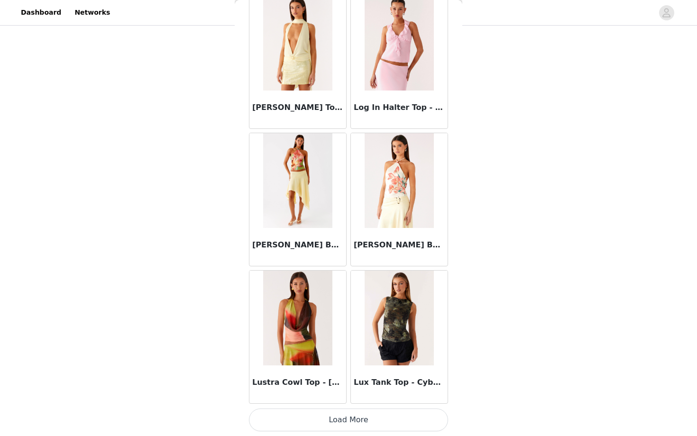
click at [347, 417] on button "Load More" at bounding box center [348, 419] width 199 height 23
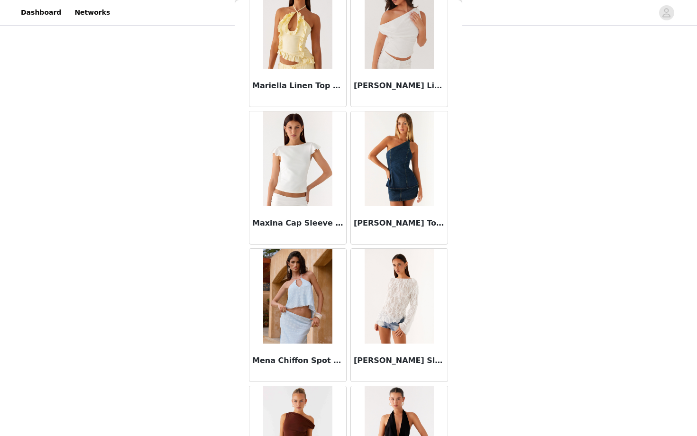
scroll to position [14756, 0]
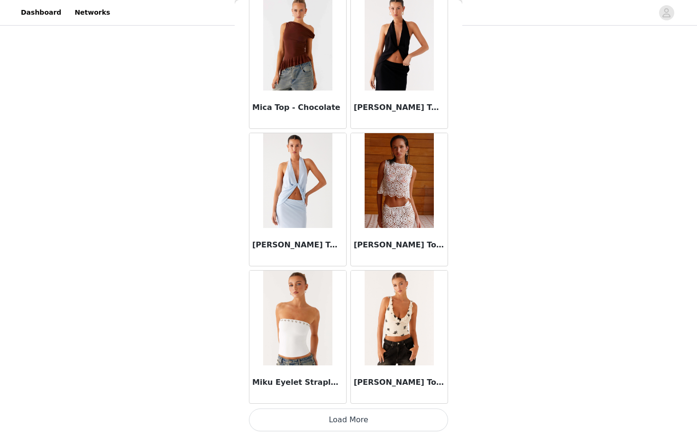
click at [342, 416] on button "Load More" at bounding box center [348, 419] width 199 height 23
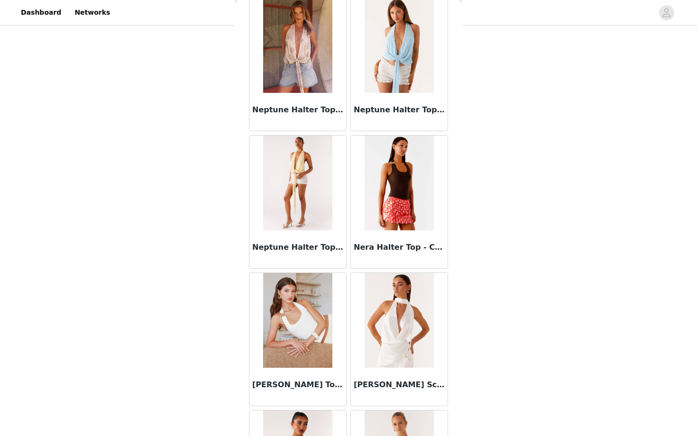
scroll to position [16131, 0]
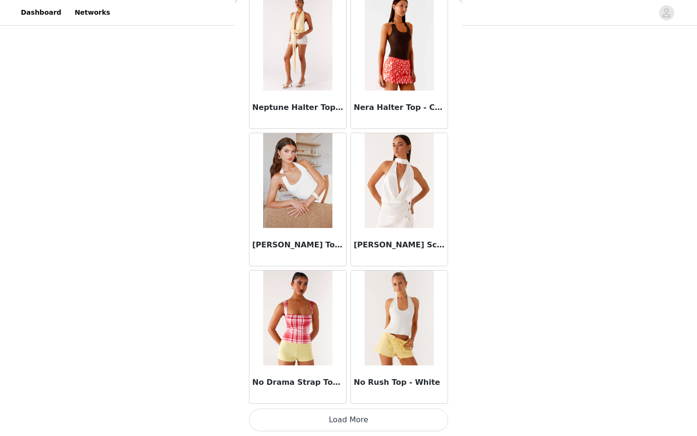
click at [373, 419] on button "Load More" at bounding box center [348, 419] width 199 height 23
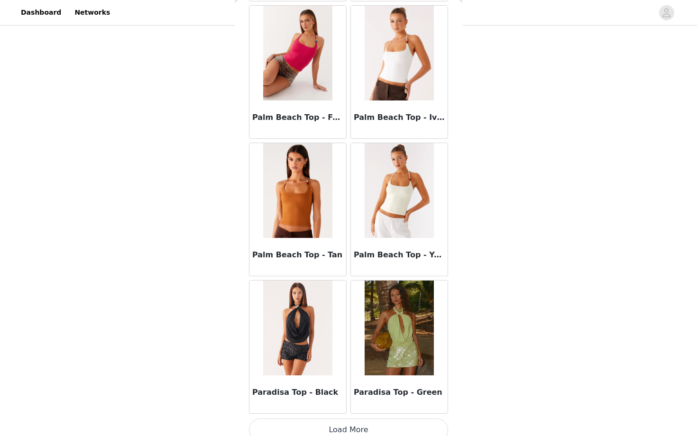
scroll to position [17505, 0]
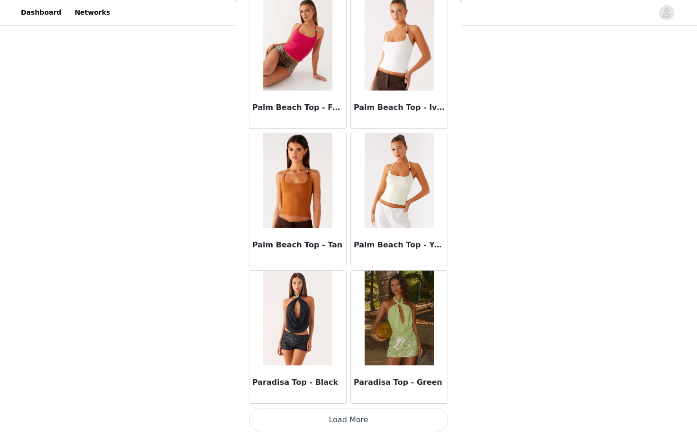
click at [352, 420] on button "Load More" at bounding box center [348, 419] width 199 height 23
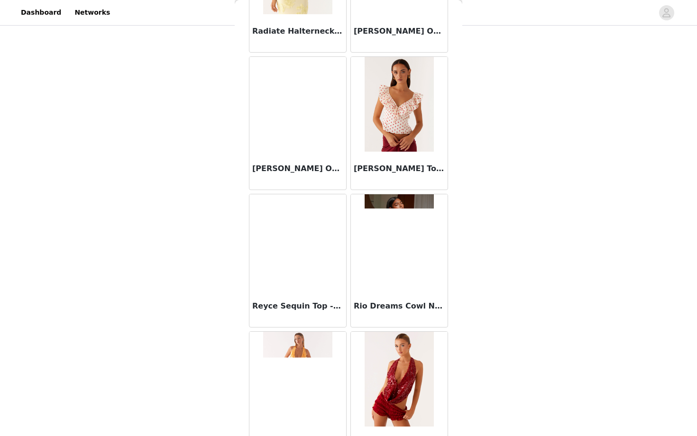
scroll to position [18879, 0]
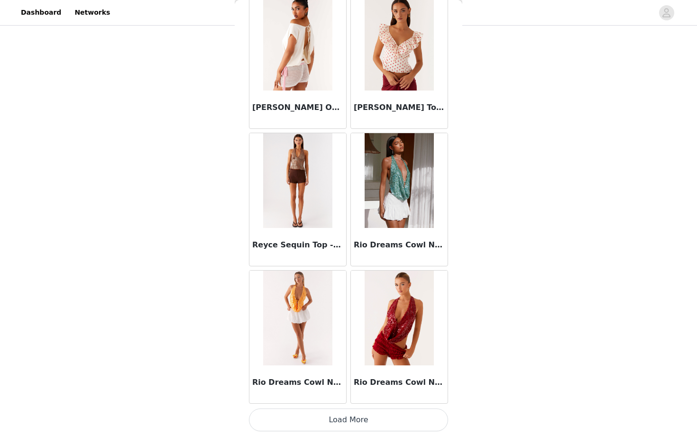
click at [352, 420] on button "Load More" at bounding box center [348, 419] width 199 height 23
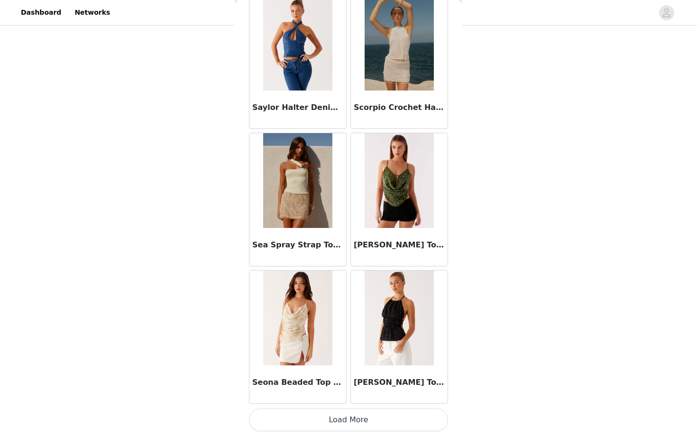
scroll to position [229, 0]
click at [356, 414] on button "Load More" at bounding box center [348, 419] width 199 height 23
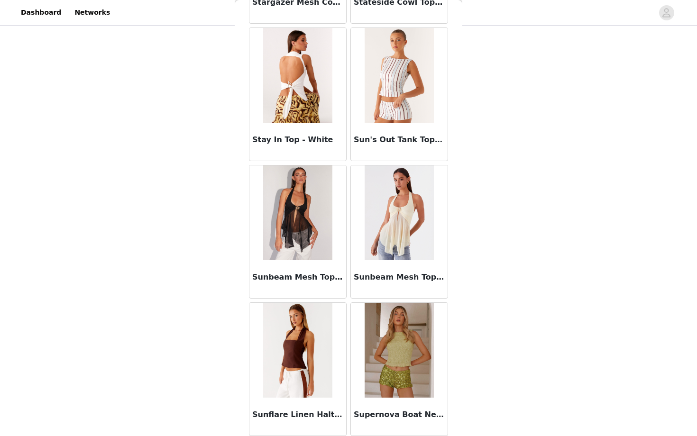
scroll to position [21627, 0]
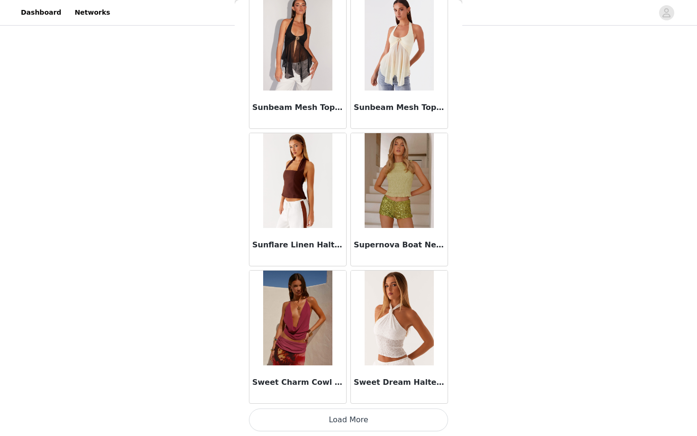
click at [356, 412] on button "Load More" at bounding box center [348, 419] width 199 height 23
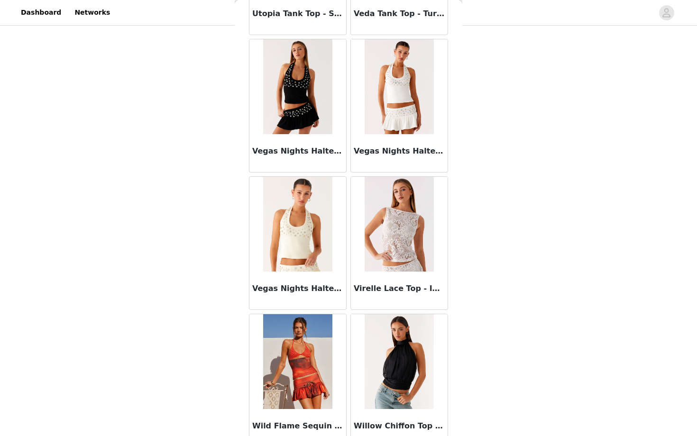
scroll to position [23002, 0]
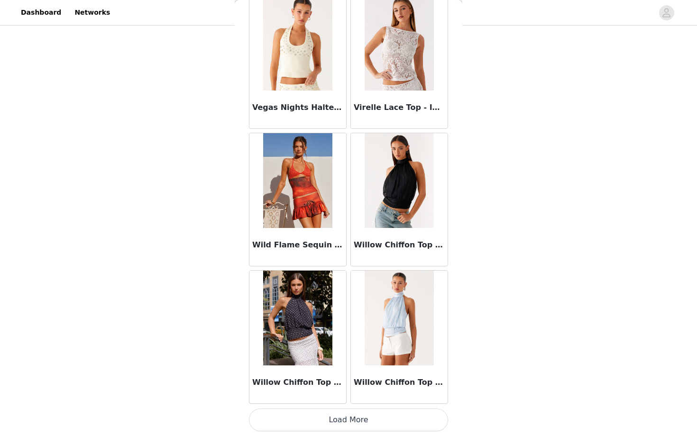
click at [339, 416] on button "Load More" at bounding box center [348, 419] width 199 height 23
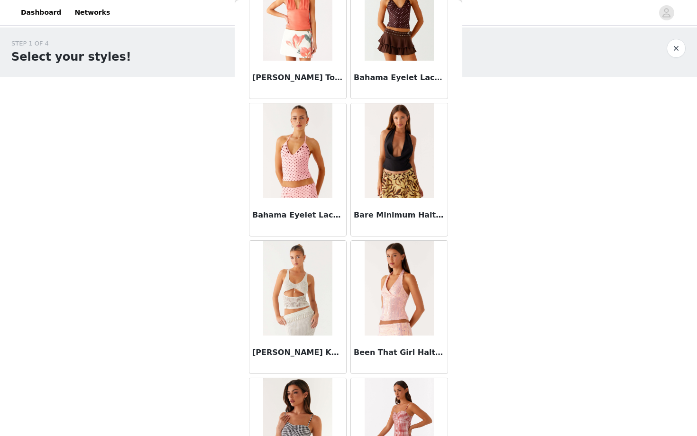
scroll to position [1594, 0]
click at [314, 157] on img at bounding box center [297, 150] width 69 height 95
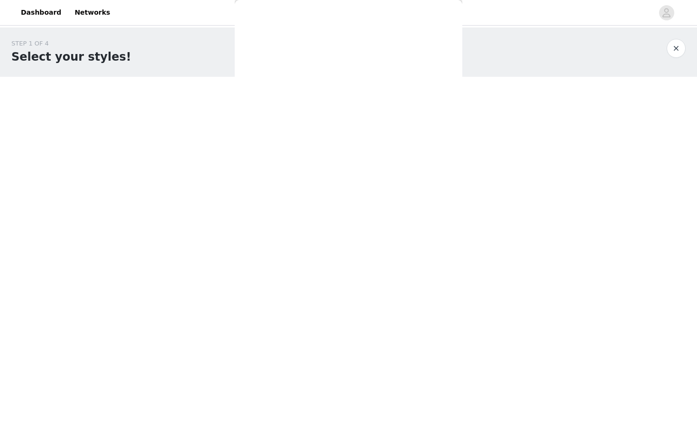
scroll to position [0, 0]
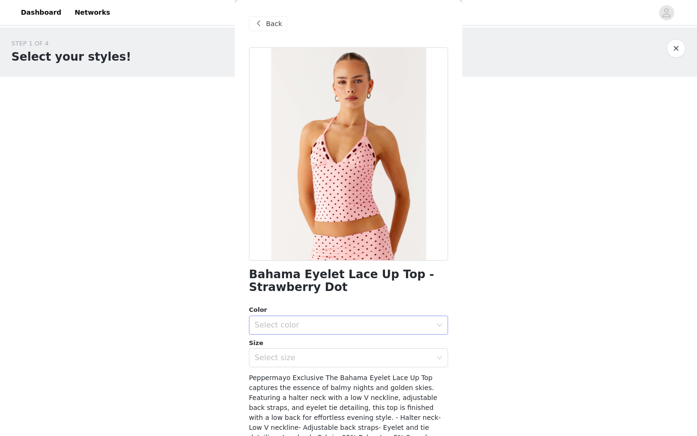
click at [321, 328] on div "Select color" at bounding box center [342, 324] width 177 height 9
click at [321, 342] on li "Strawberry Dot" at bounding box center [348, 345] width 199 height 15
click at [321, 362] on div "Select size" at bounding box center [342, 357] width 177 height 9
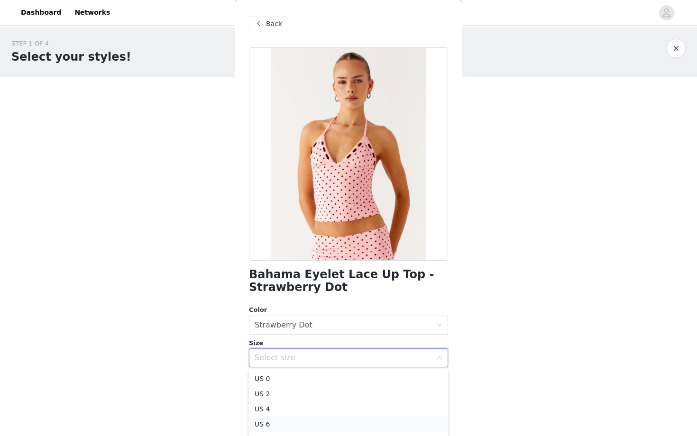
click at [320, 426] on li "US 6" at bounding box center [348, 424] width 199 height 15
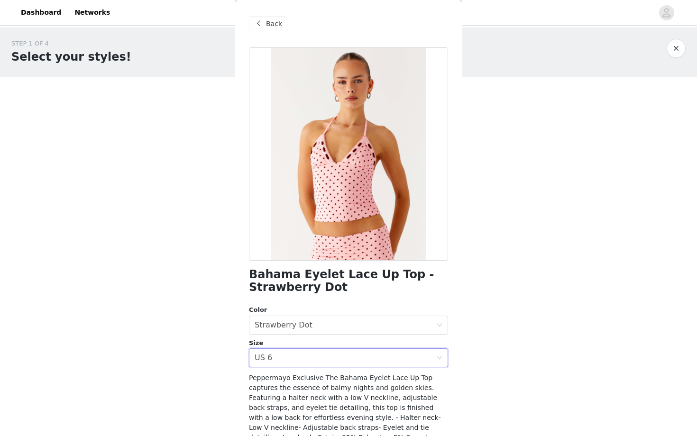
scroll to position [76, 0]
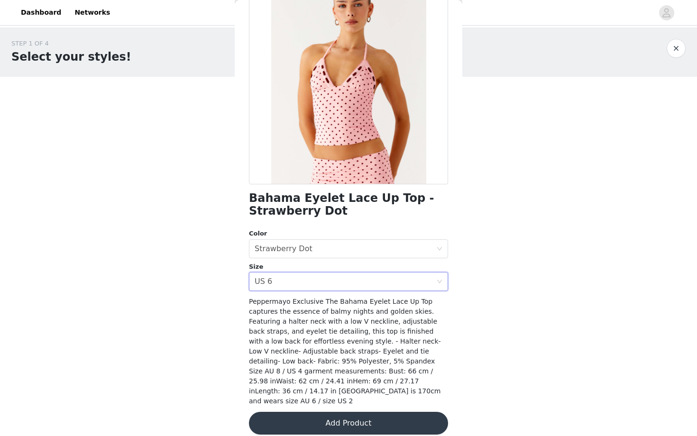
click at [318, 417] on button "Add Product" at bounding box center [348, 423] width 199 height 23
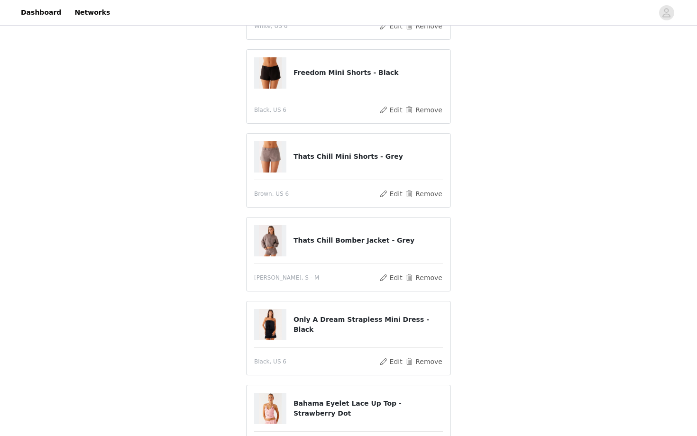
scroll to position [252, 0]
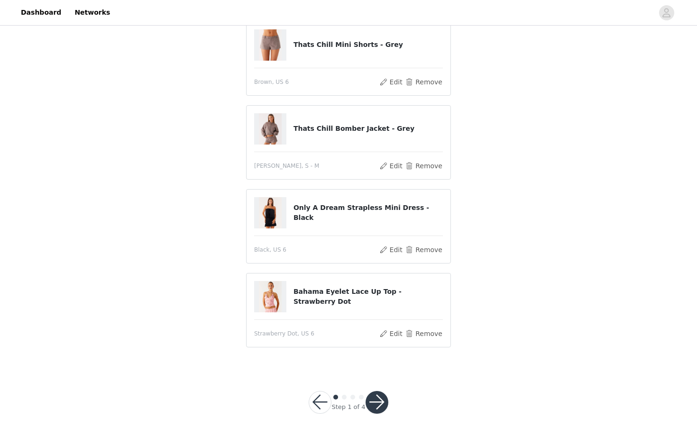
click at [376, 399] on button "button" at bounding box center [376, 402] width 23 height 23
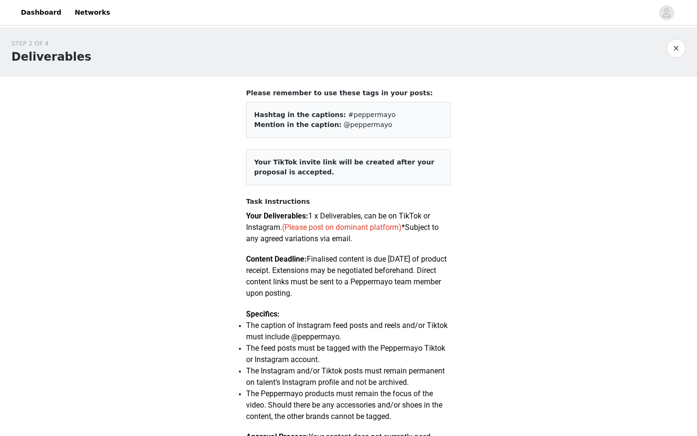
scroll to position [487, 0]
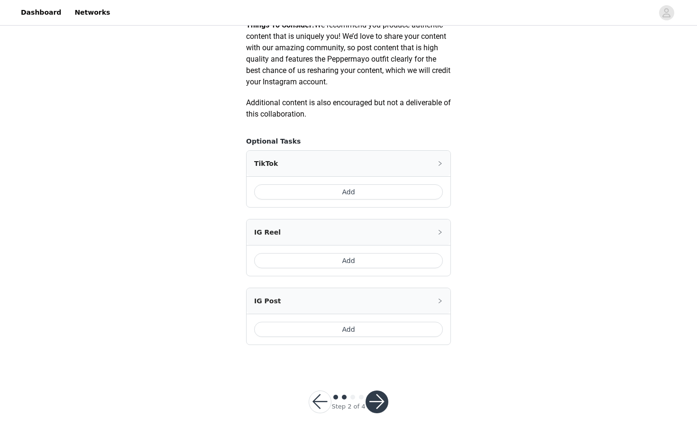
click at [306, 189] on button "Add" at bounding box center [348, 191] width 189 height 15
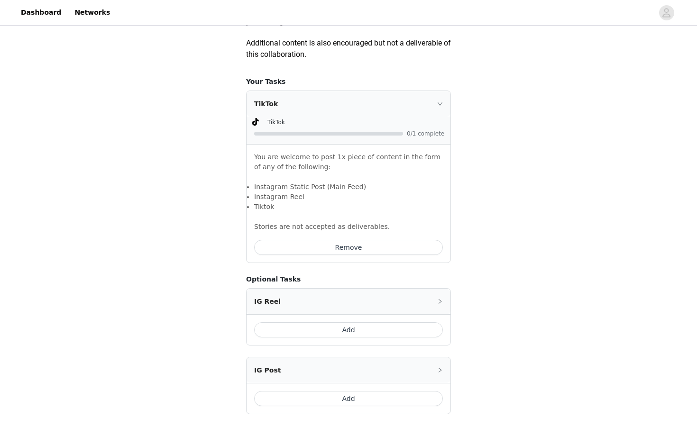
scroll to position [554, 0]
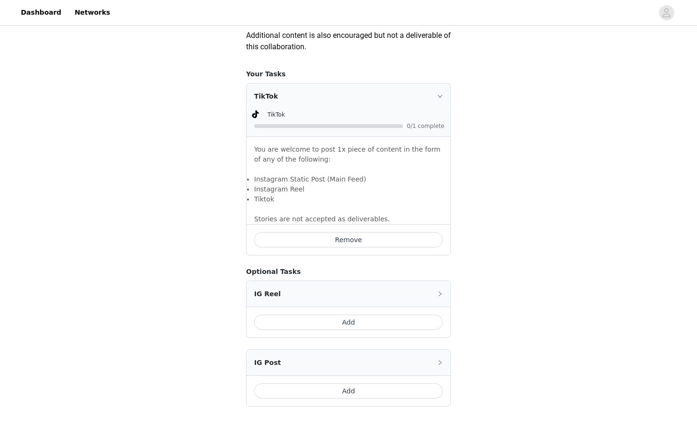
click at [322, 313] on div "Add" at bounding box center [348, 322] width 204 height 31
click at [323, 318] on button "Add" at bounding box center [348, 322] width 189 height 15
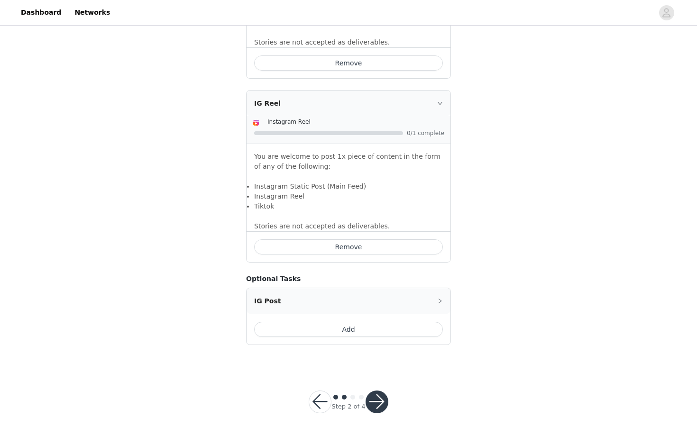
click at [325, 326] on button "Add" at bounding box center [348, 329] width 189 height 15
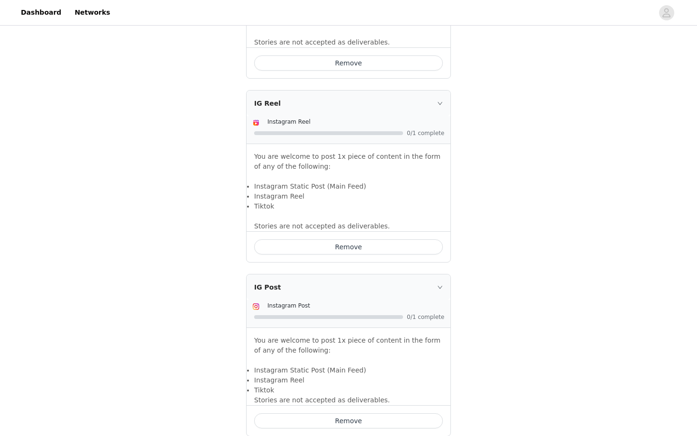
scroll to position [823, 0]
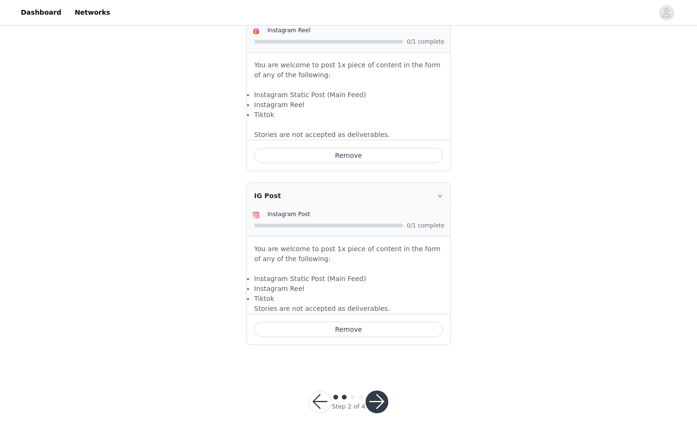
click at [375, 402] on button "button" at bounding box center [376, 401] width 23 height 23
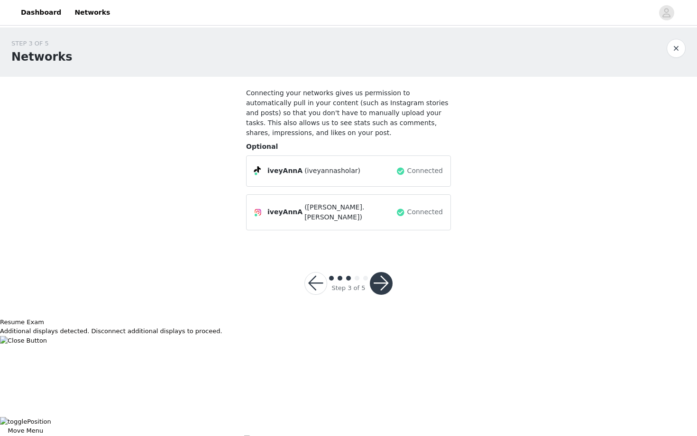
click at [384, 272] on button "button" at bounding box center [381, 283] width 23 height 23
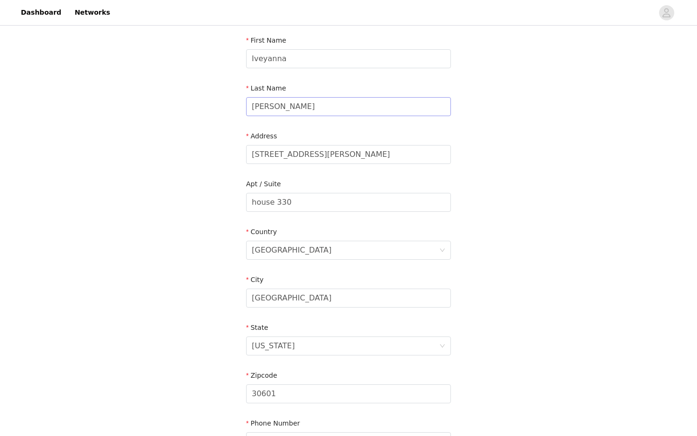
scroll to position [117, 0]
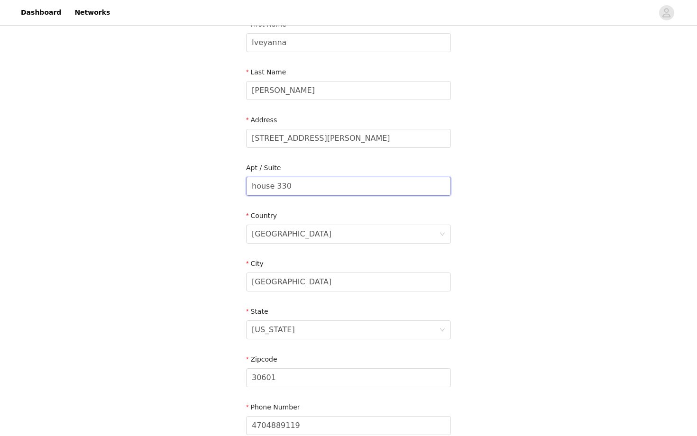
click at [273, 189] on input "house 330" at bounding box center [348, 186] width 205 height 19
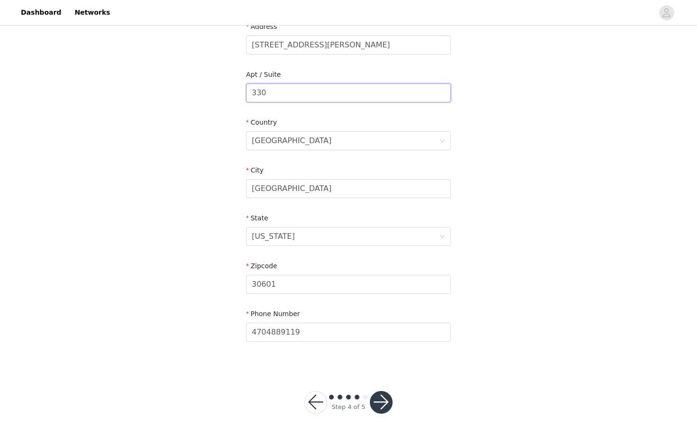
type input "330"
click at [381, 395] on button "button" at bounding box center [381, 402] width 23 height 23
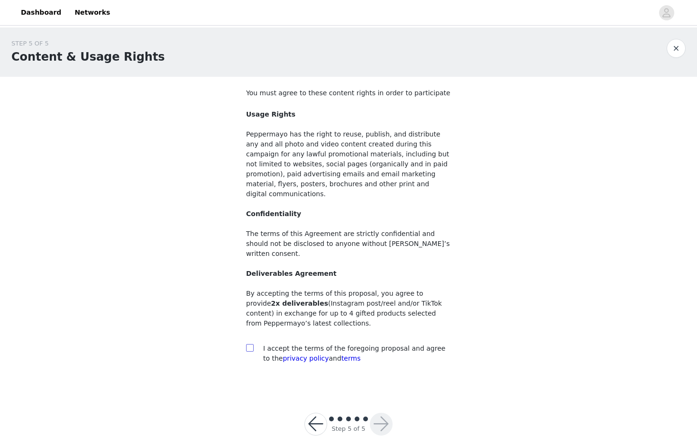
click at [248, 344] on input "checkbox" at bounding box center [249, 347] width 7 height 7
checkbox input "true"
click at [386, 413] on button "button" at bounding box center [381, 424] width 23 height 23
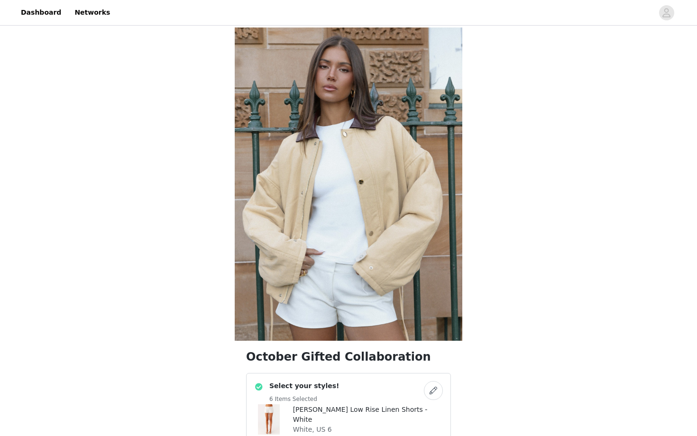
scroll to position [810, 0]
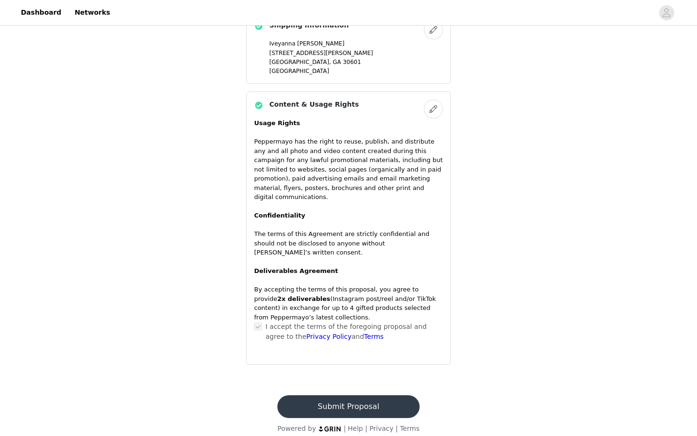
click at [357, 400] on button "Submit Proposal" at bounding box center [348, 406] width 142 height 23
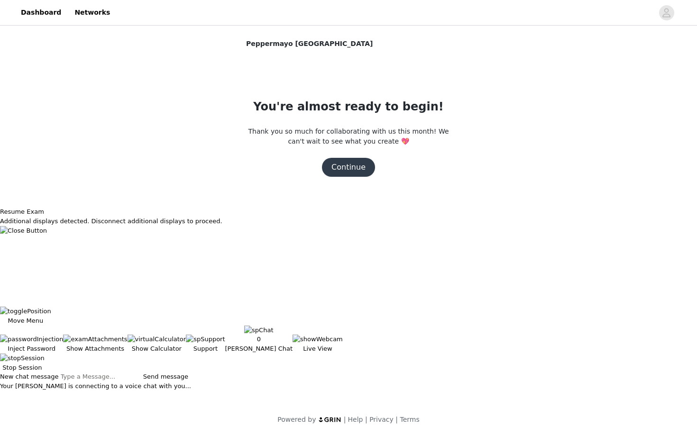
click at [342, 164] on button "Continue" at bounding box center [348, 167] width 53 height 19
